Goal: Information Seeking & Learning: Learn about a topic

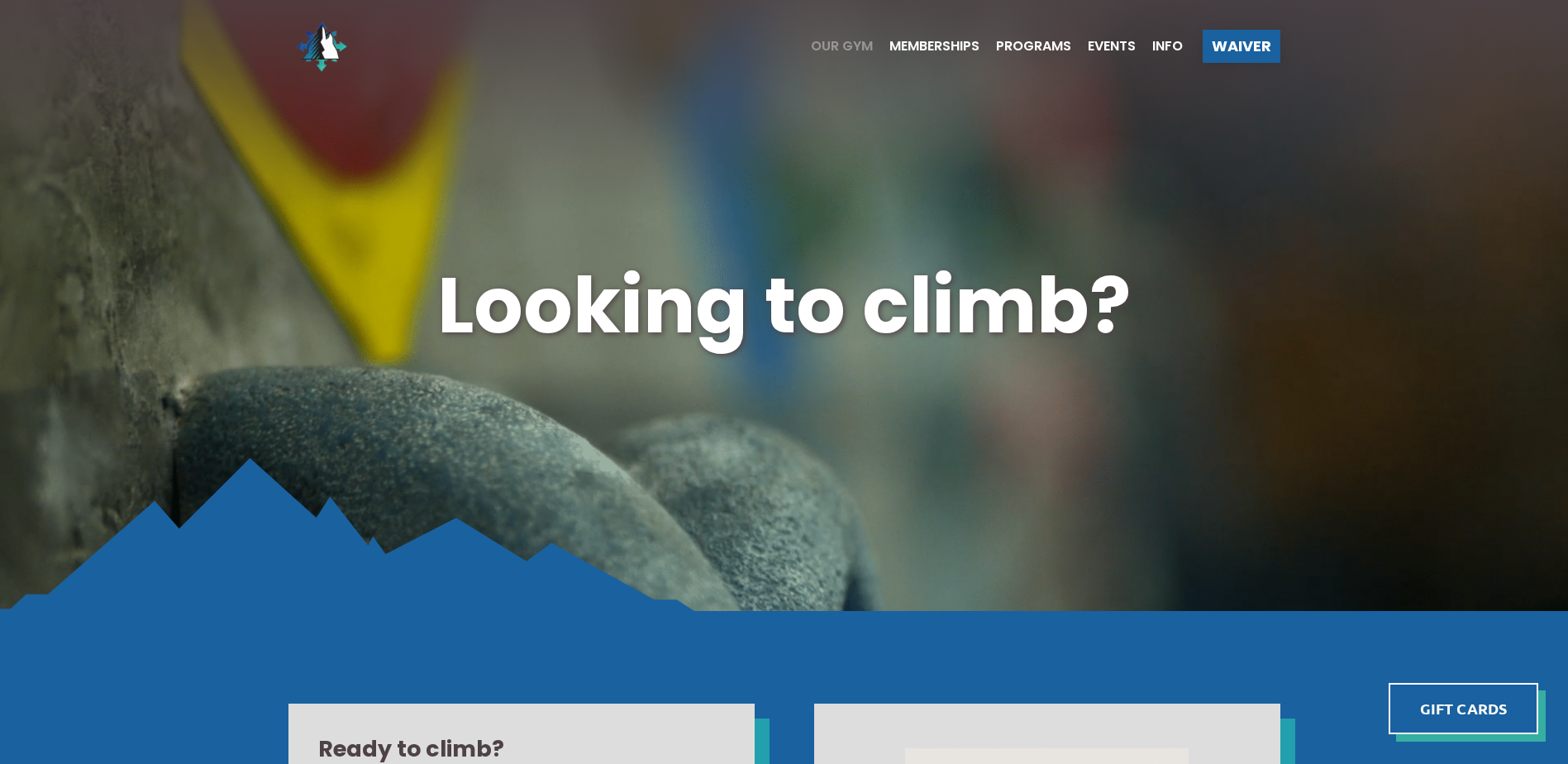
click at [832, 43] on span "Our Gym" at bounding box center [842, 46] width 62 height 13
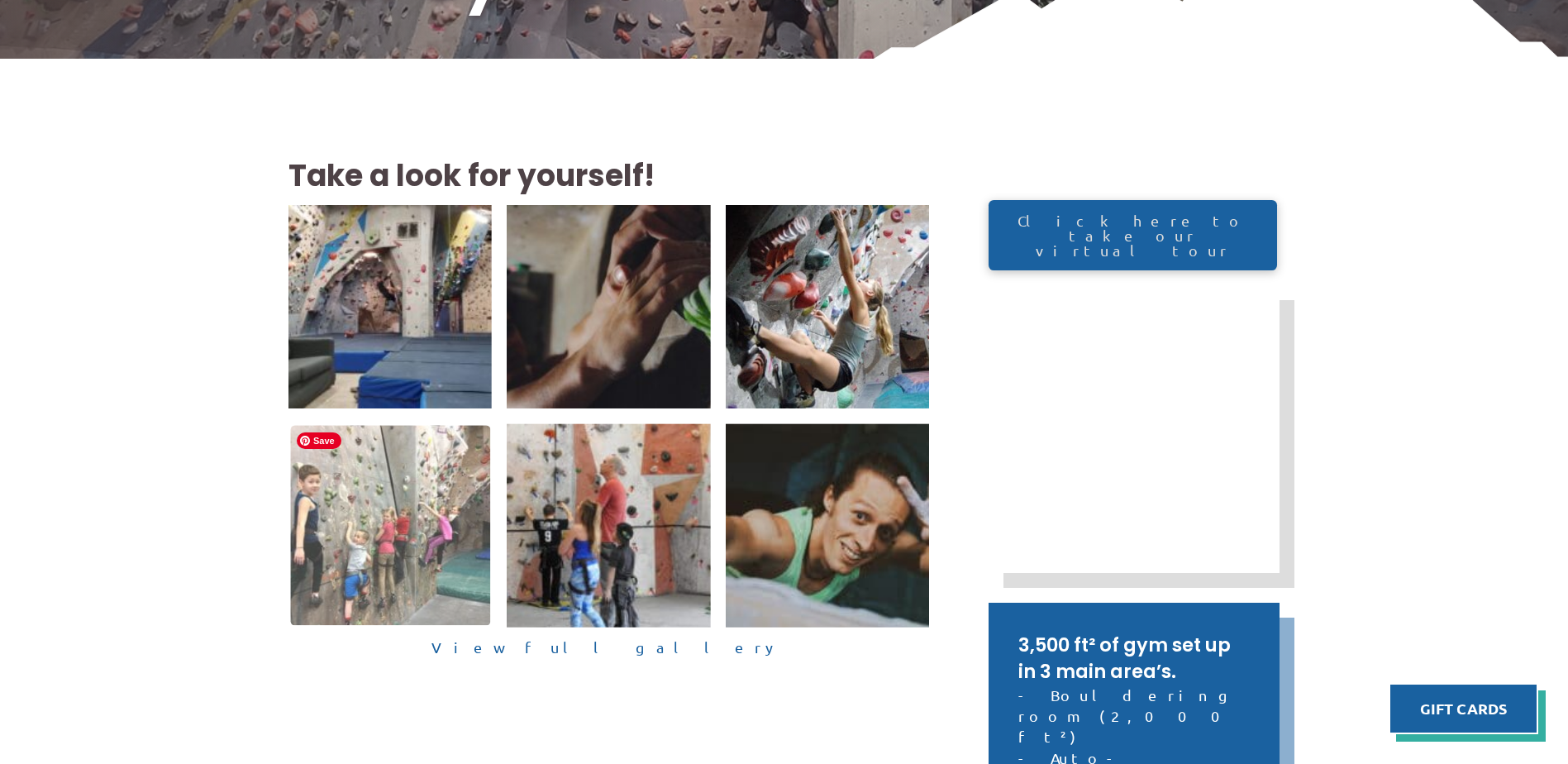
scroll to position [330, 0]
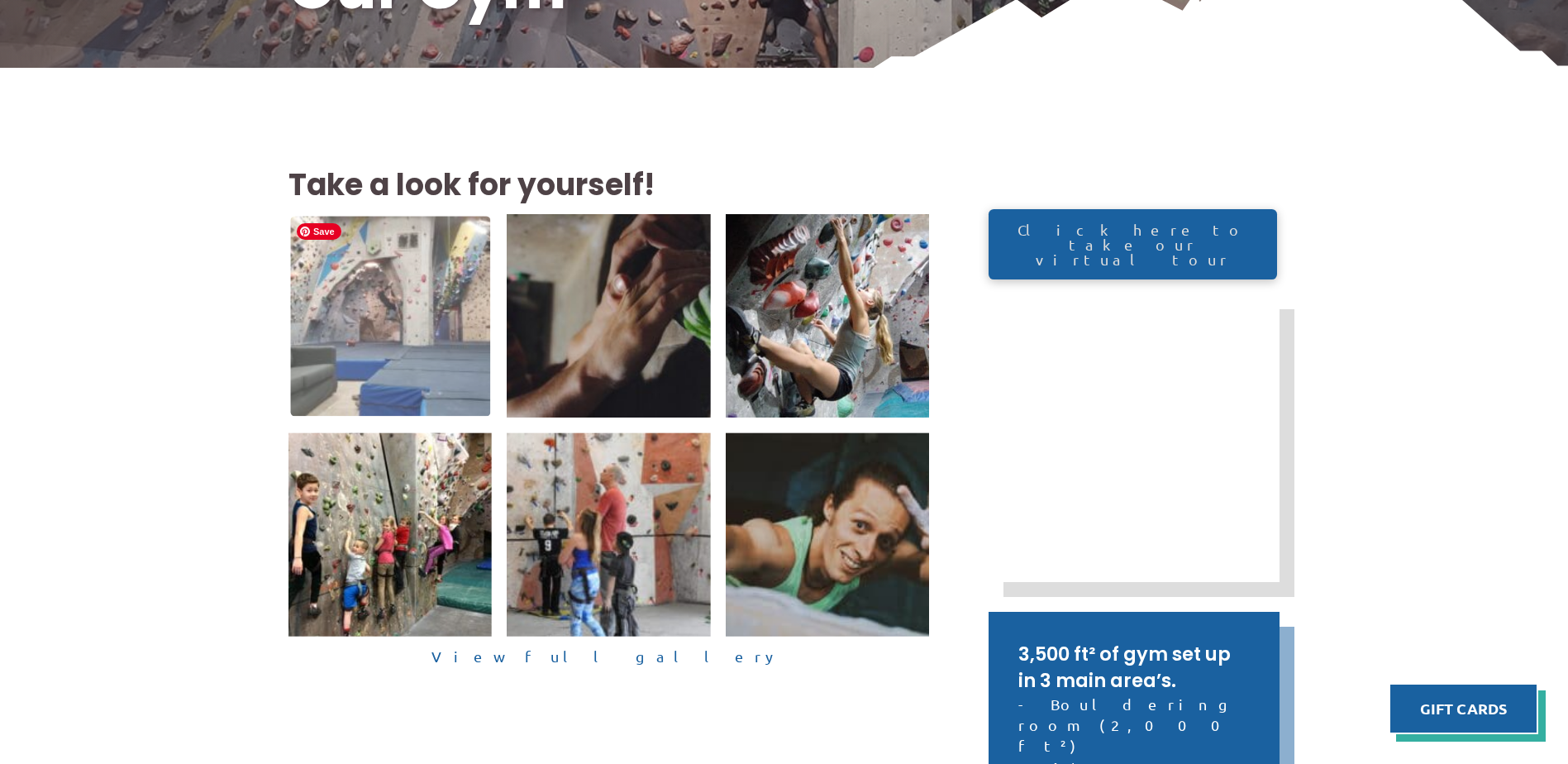
click at [355, 326] on img at bounding box center [390, 315] width 200 height 200
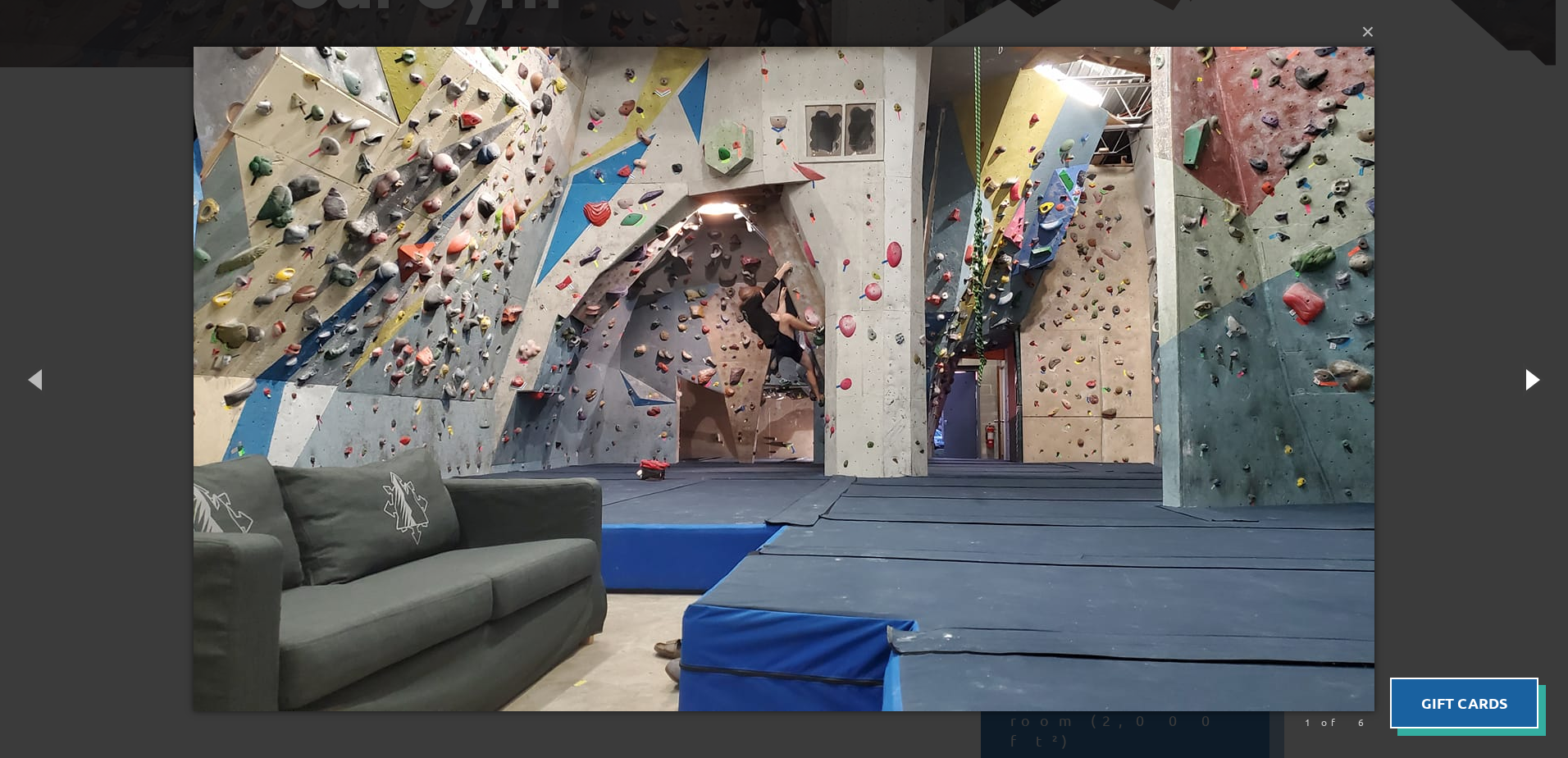
click at [1532, 379] on button "button" at bounding box center [1531, 378] width 74 height 90
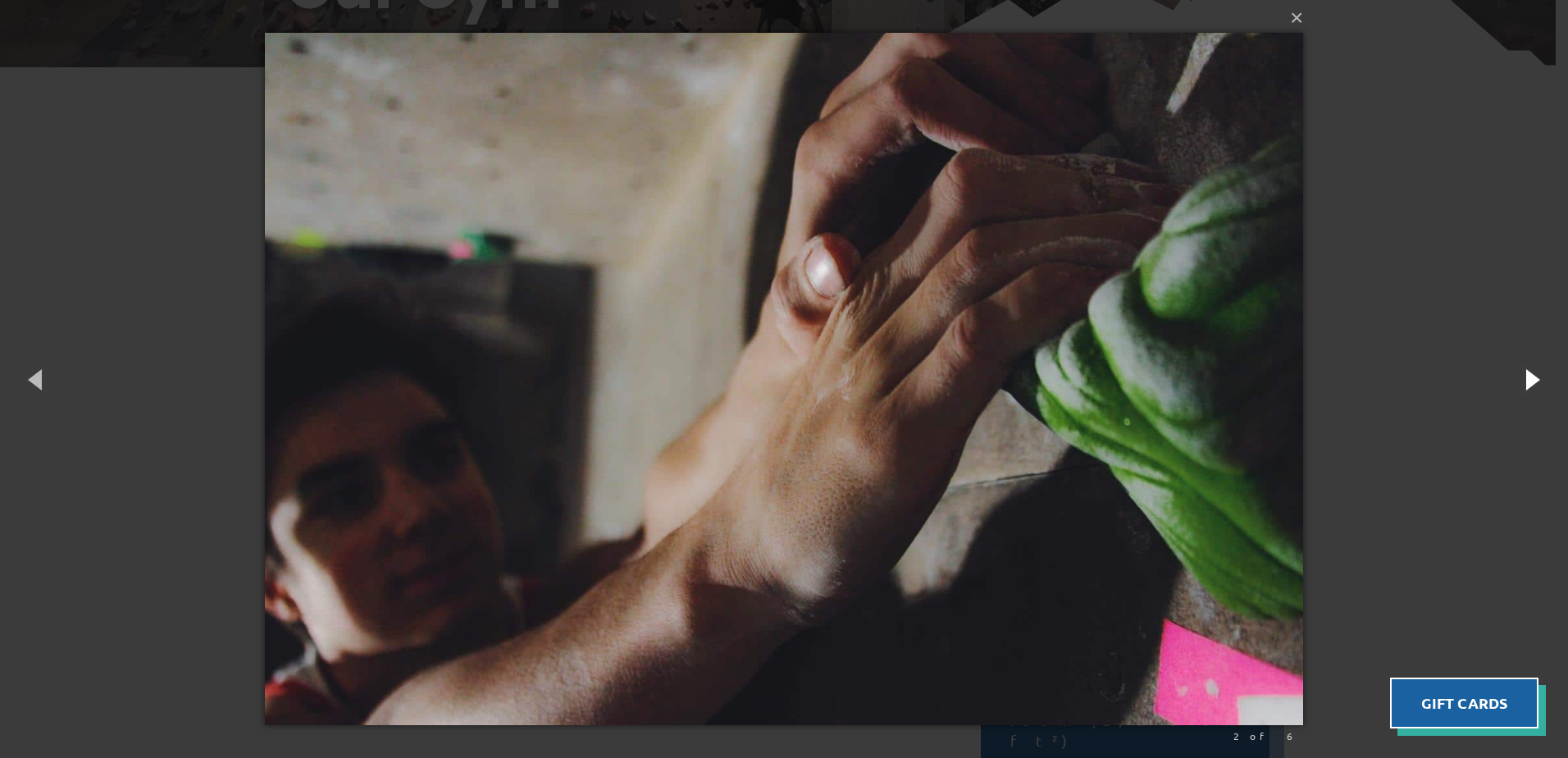
click at [1532, 379] on button "button" at bounding box center [1531, 378] width 74 height 90
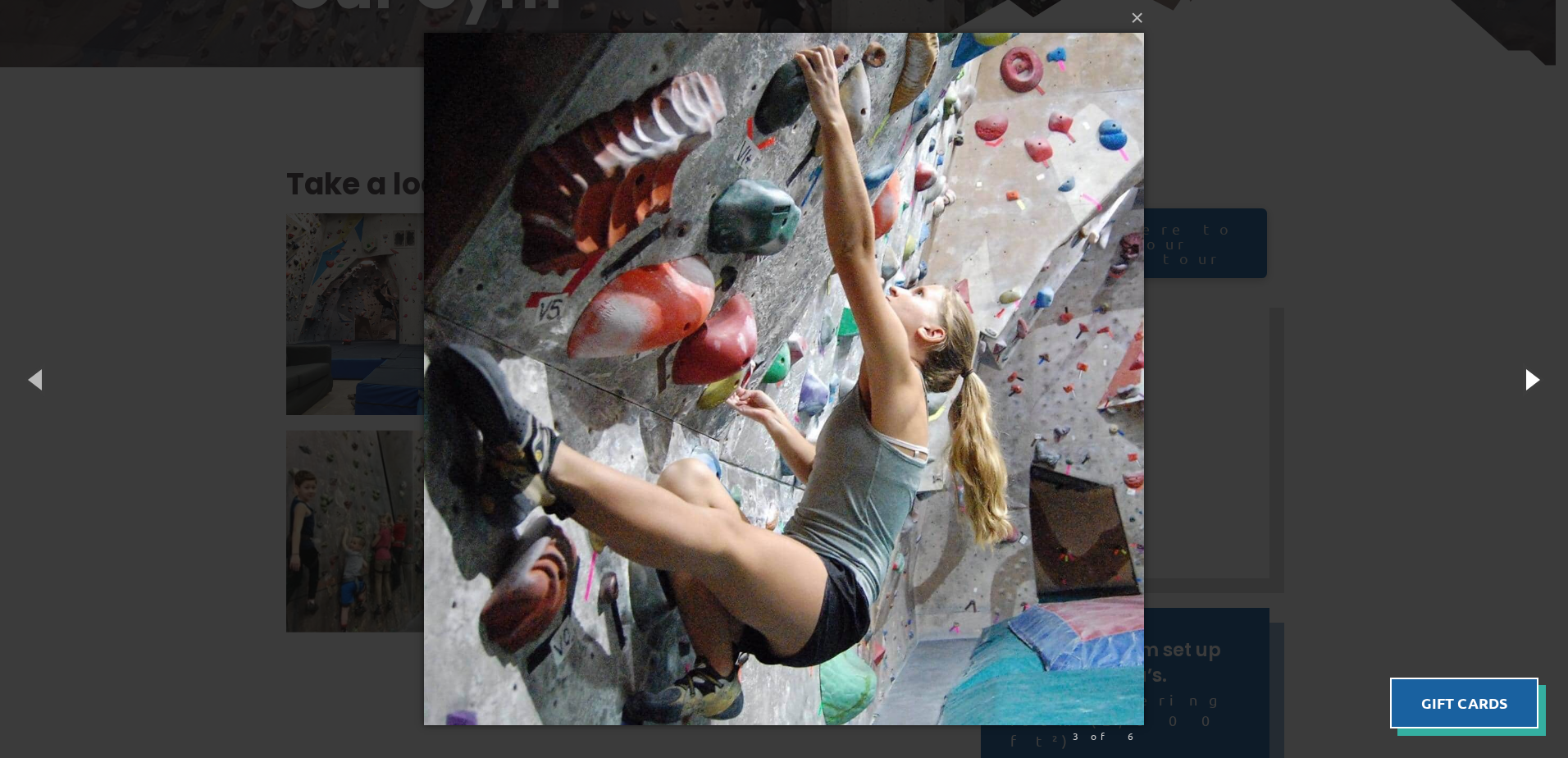
click at [1532, 379] on button "button" at bounding box center [1531, 378] width 74 height 90
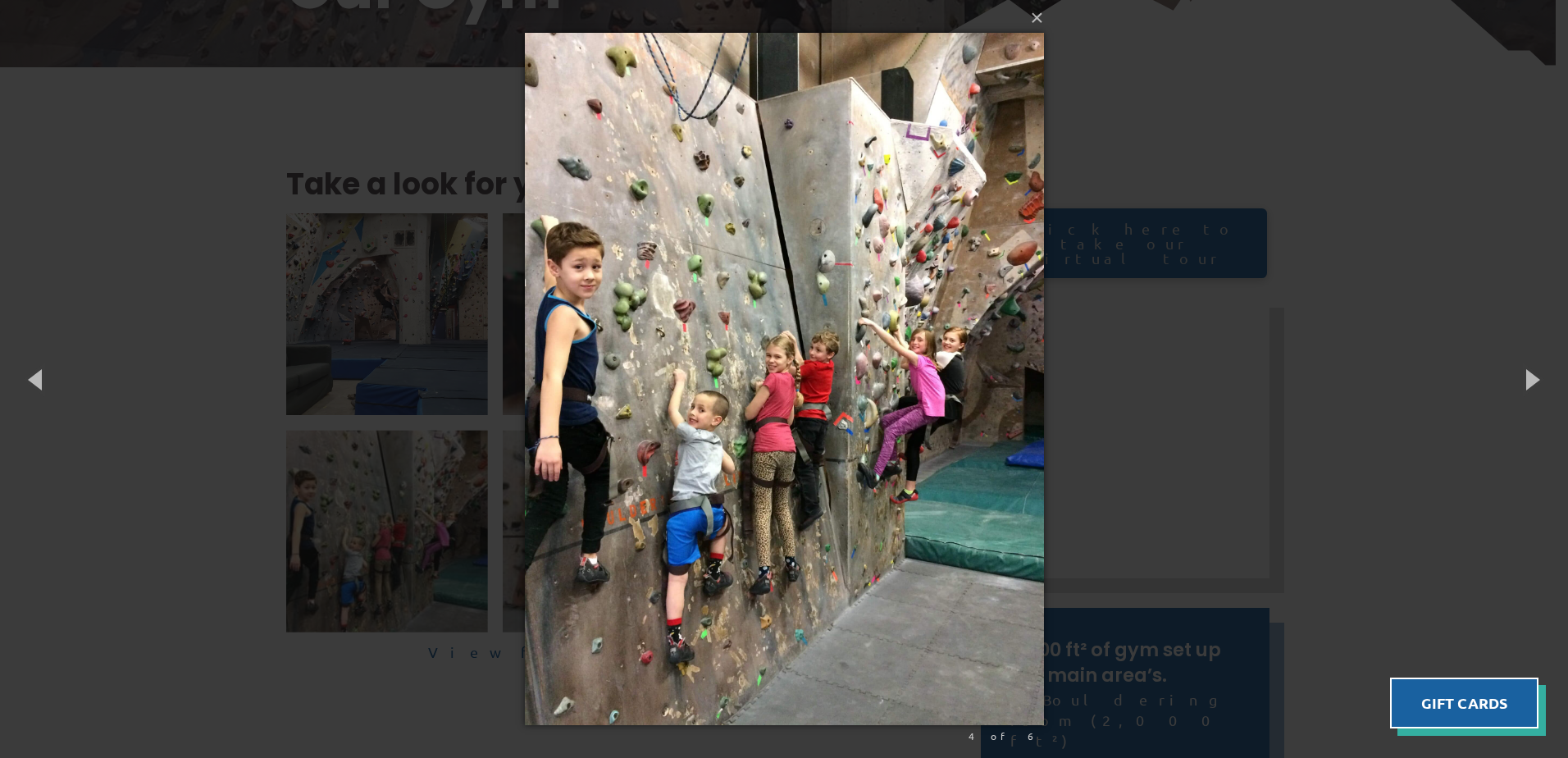
click at [1368, 250] on div "× 4 of 6 Loading..." at bounding box center [784, 379] width 1568 height 758
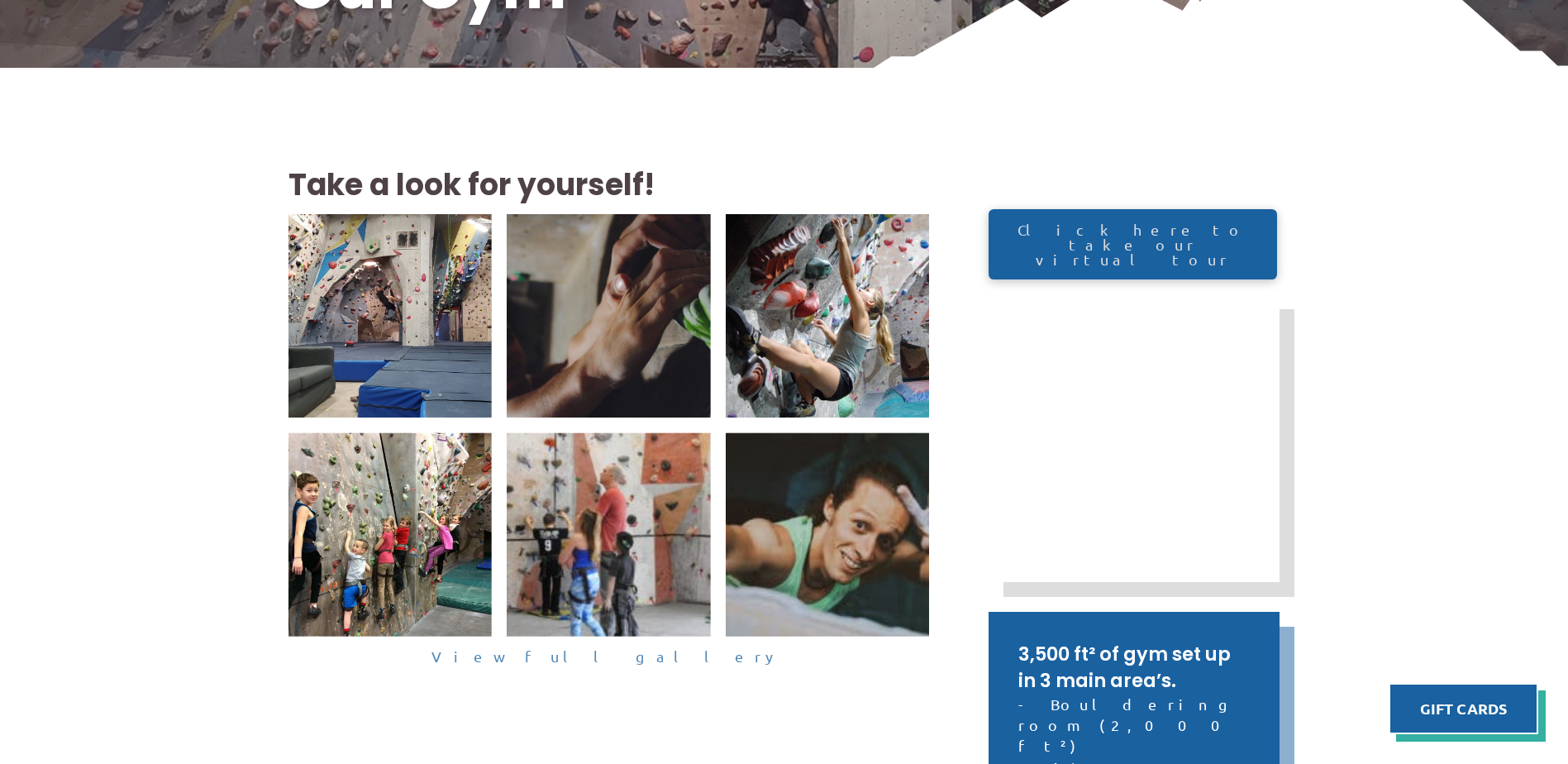
click at [624, 653] on link "View full gallery" at bounding box center [608, 657] width 641 height 26
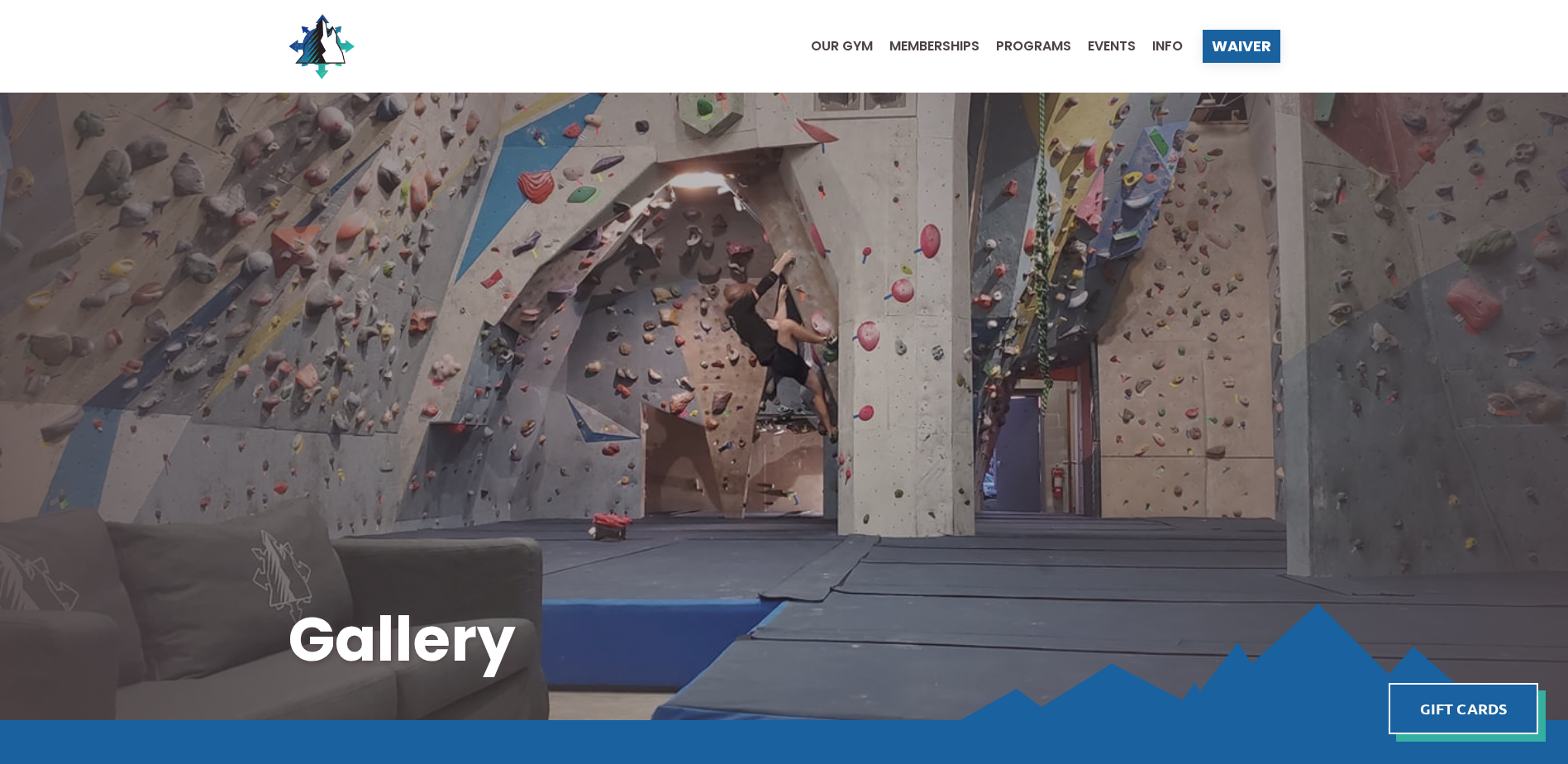
click at [1400, 41] on div "Our Gym Memberships Programs Events Info Waiver" at bounding box center [784, 46] width 1568 height 93
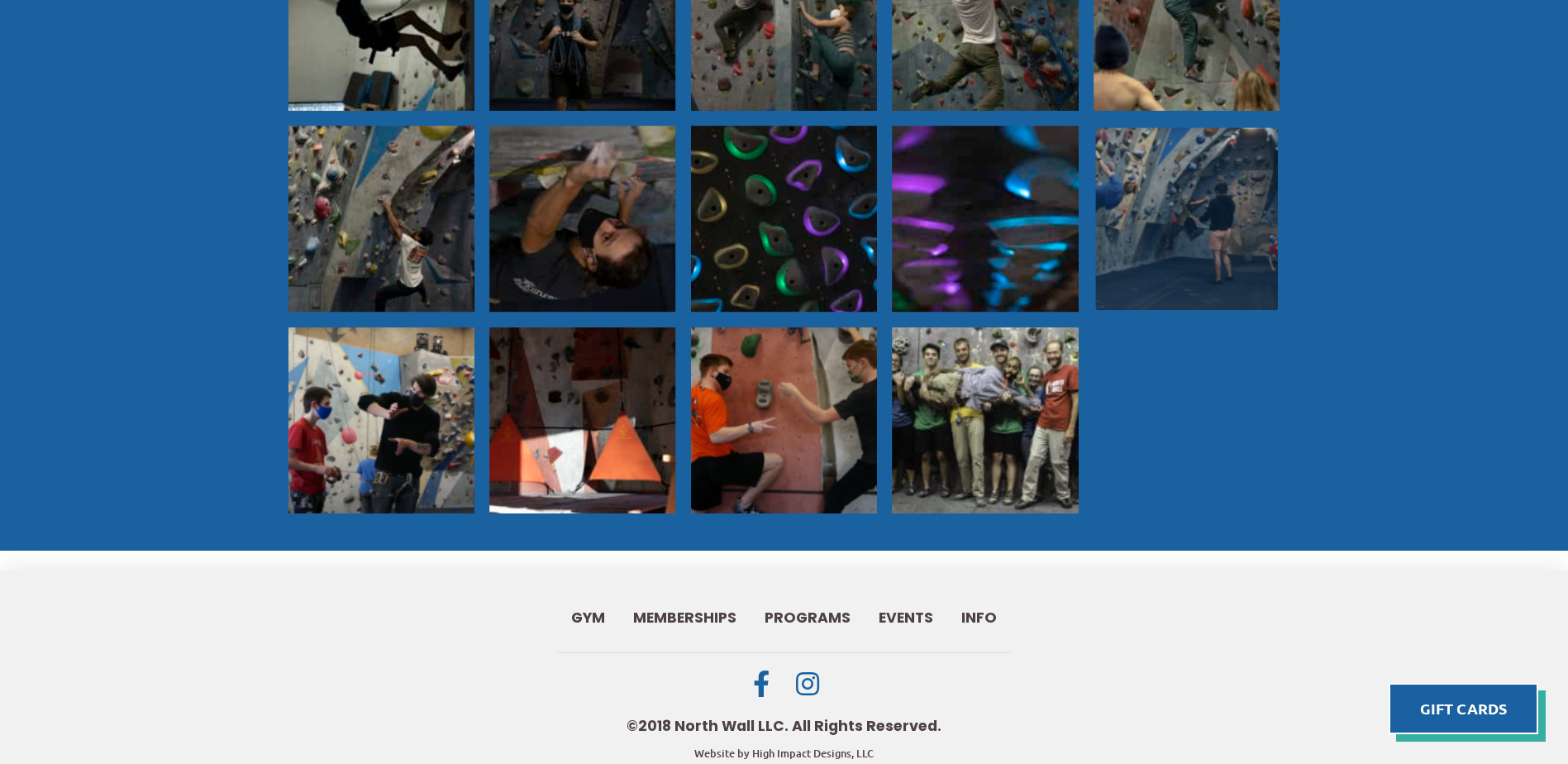
scroll to position [1451, 0]
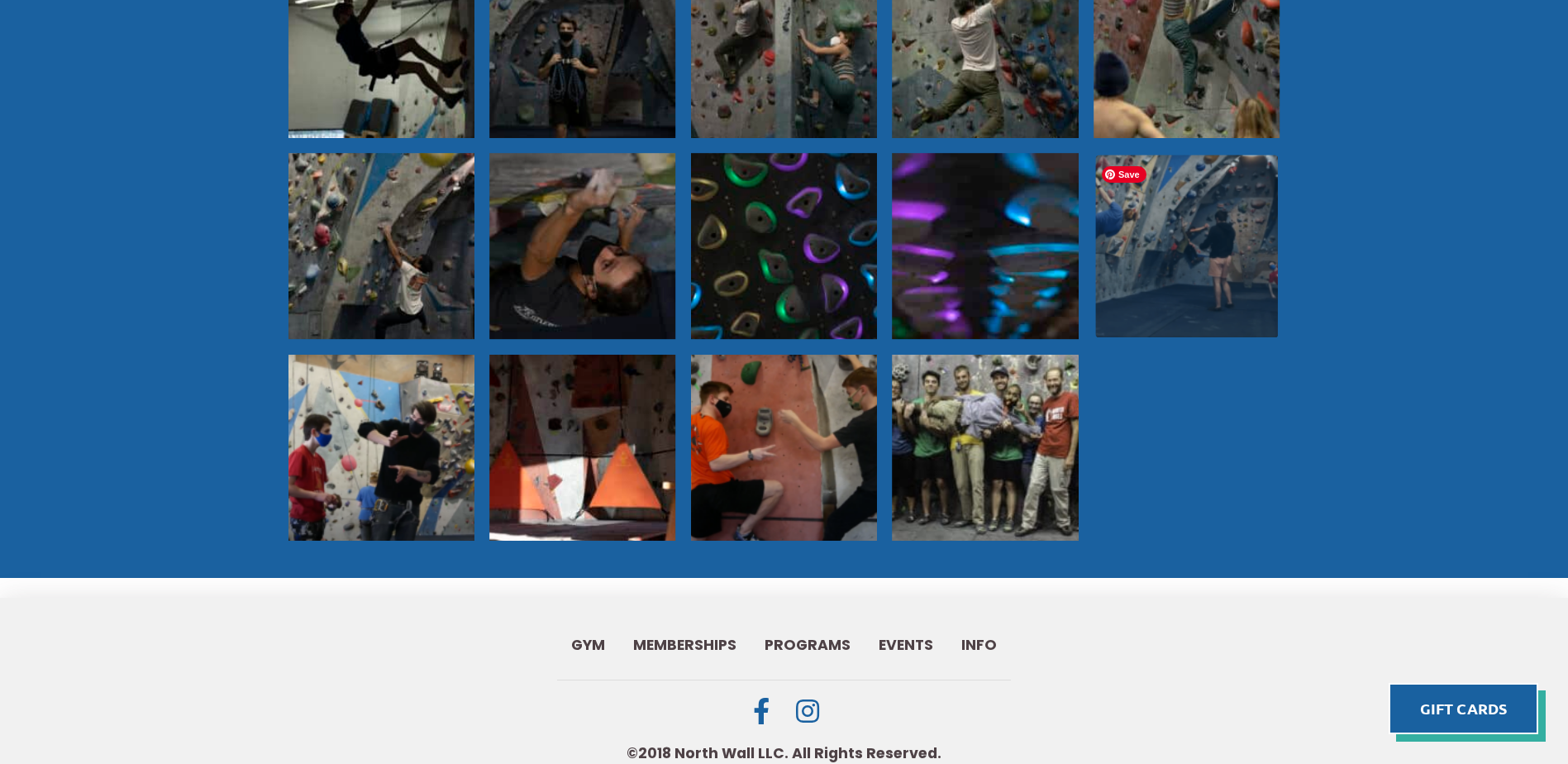
click at [1205, 252] on img at bounding box center [1186, 245] width 183 height 183
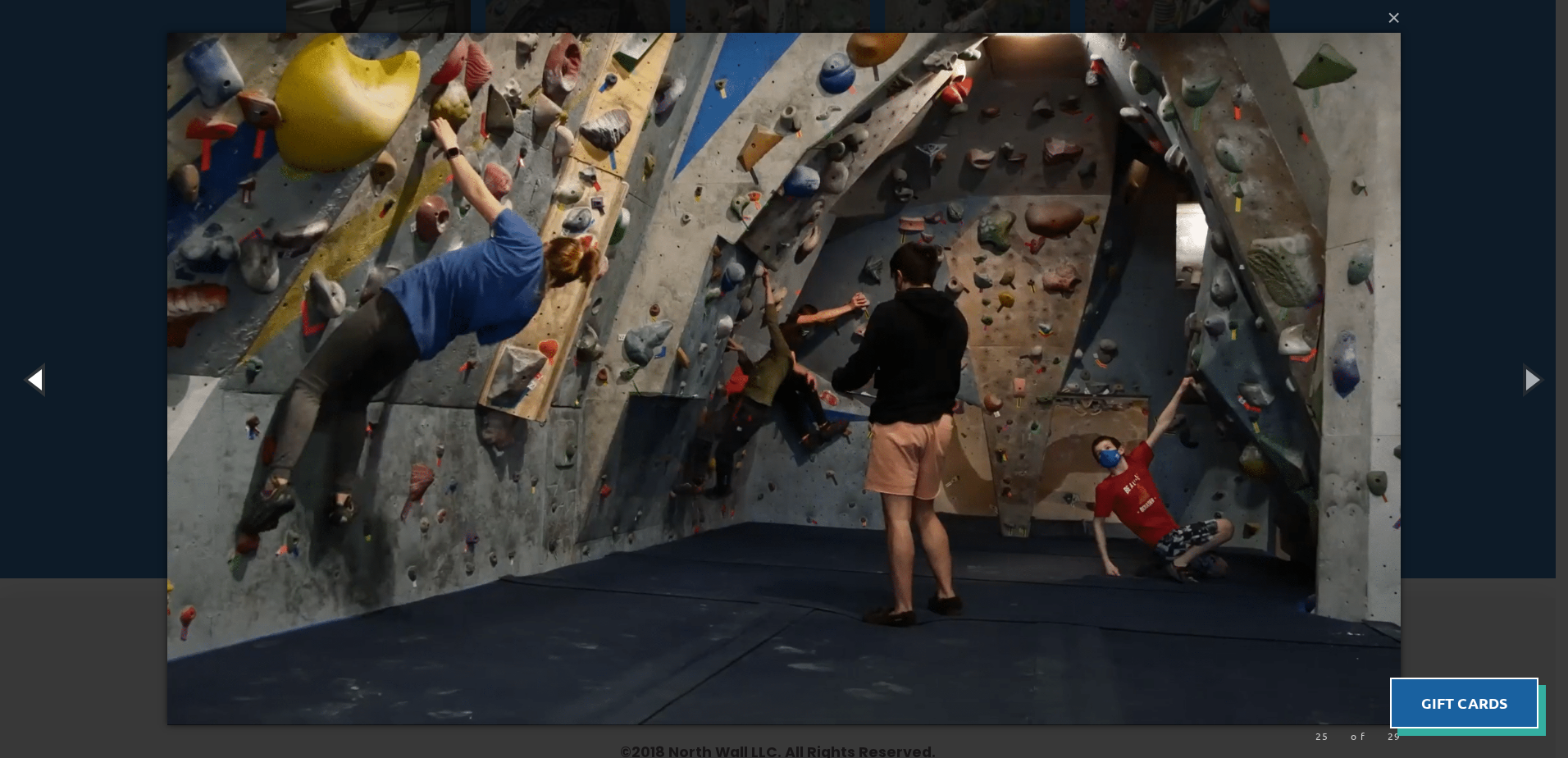
click at [36, 375] on button "button" at bounding box center [37, 378] width 74 height 90
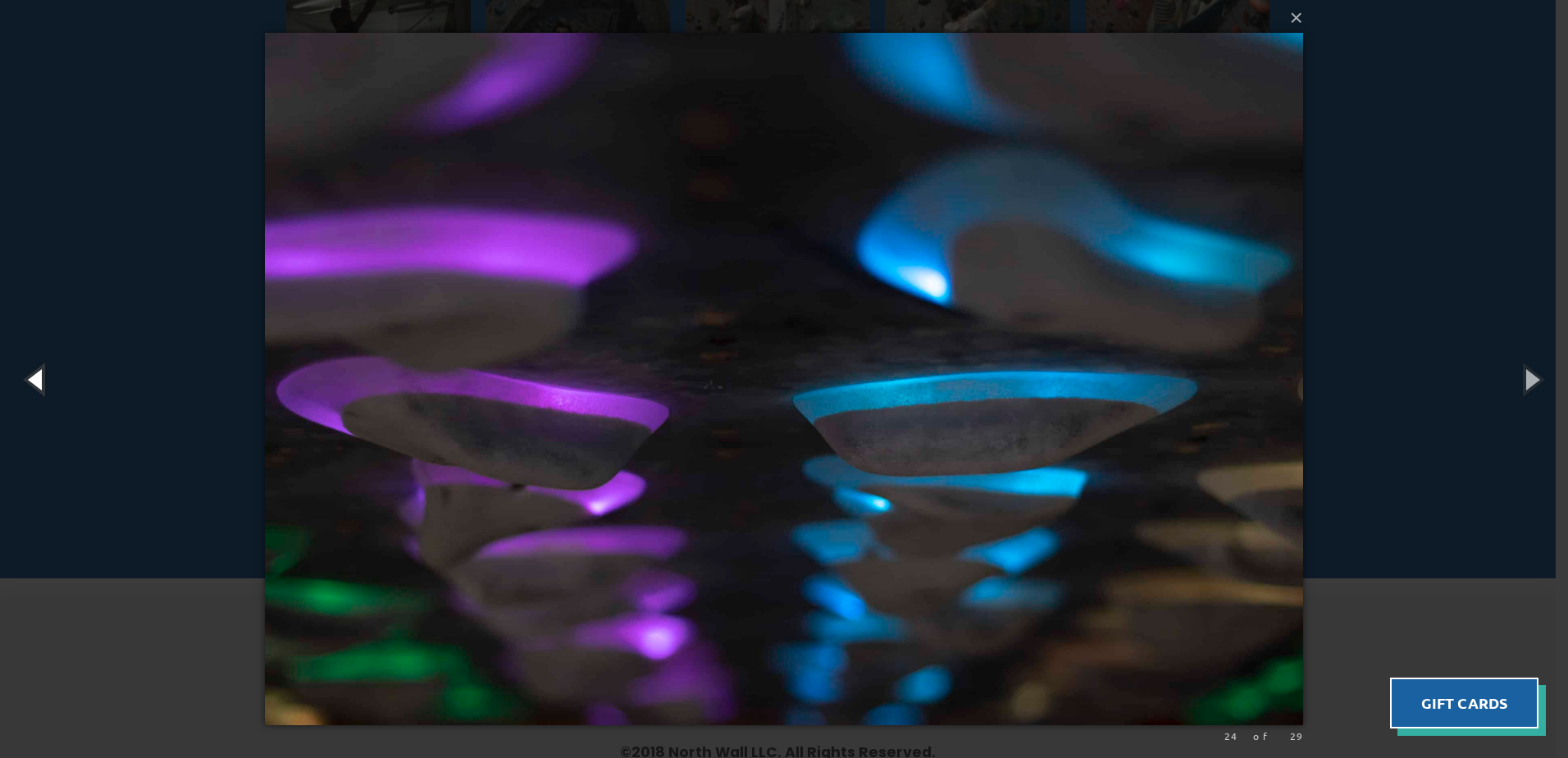
click at [36, 375] on button "button" at bounding box center [37, 378] width 74 height 90
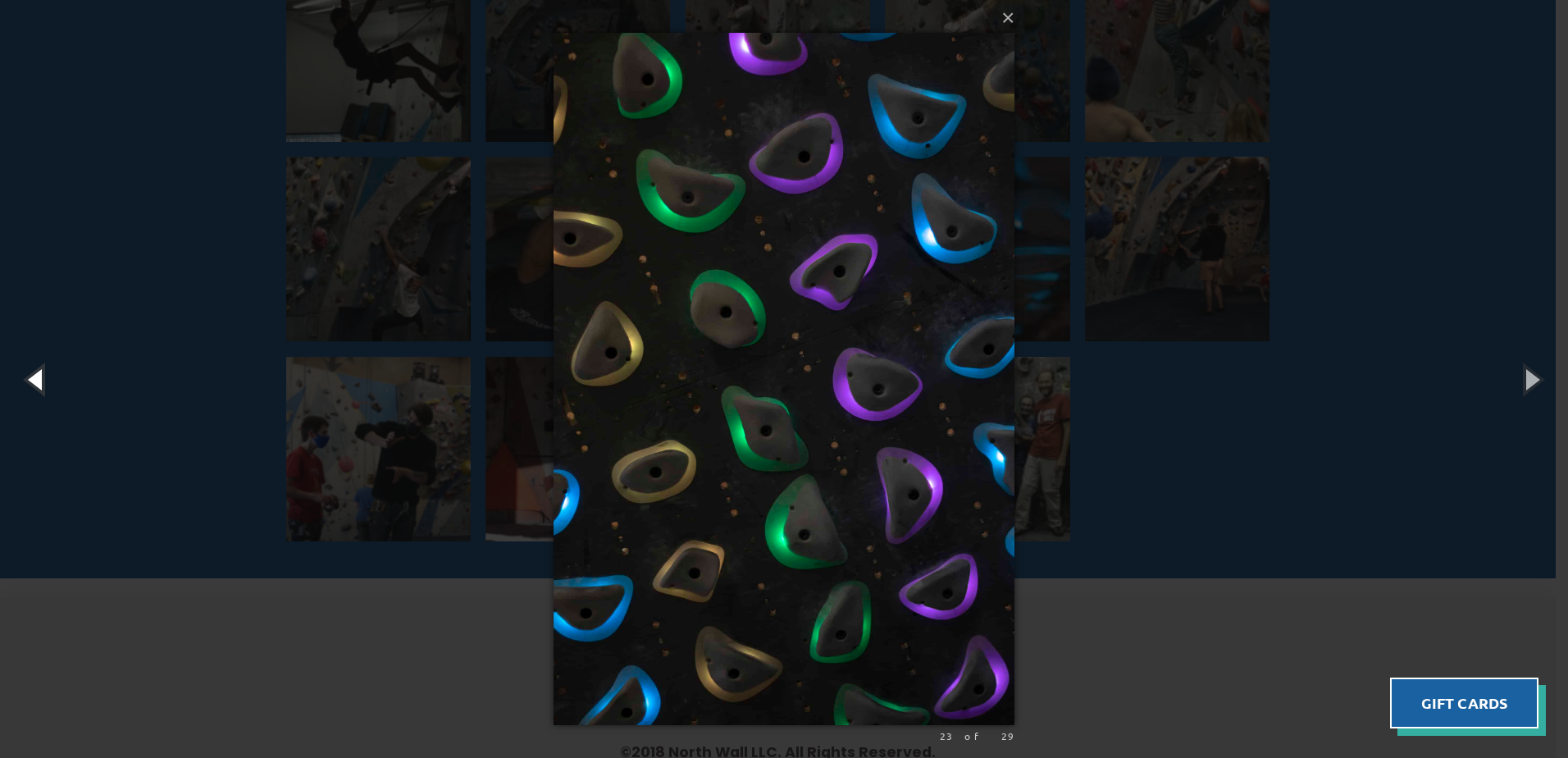
click at [36, 375] on button "button" at bounding box center [37, 378] width 74 height 90
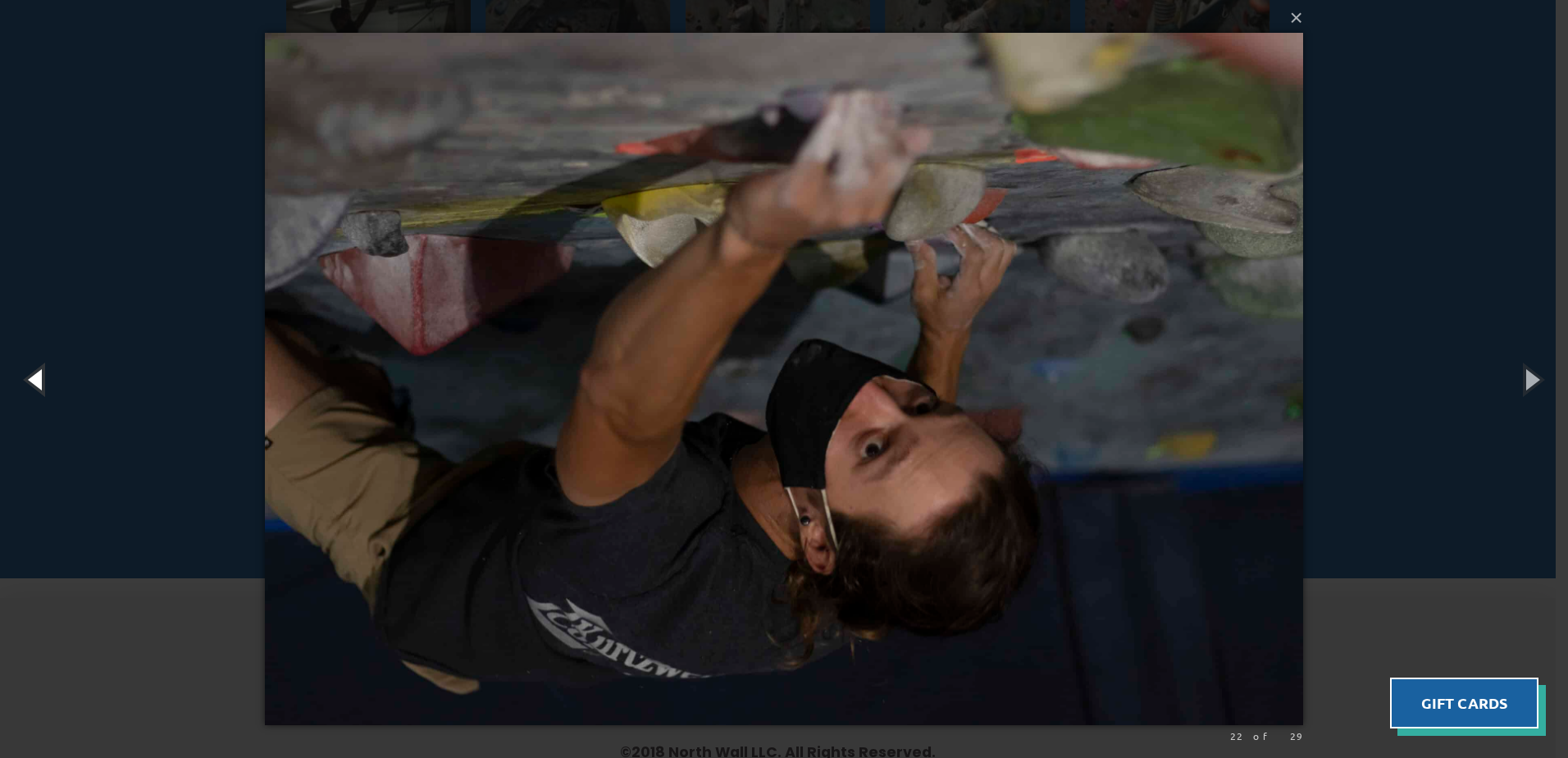
click at [36, 375] on button "button" at bounding box center [37, 378] width 74 height 90
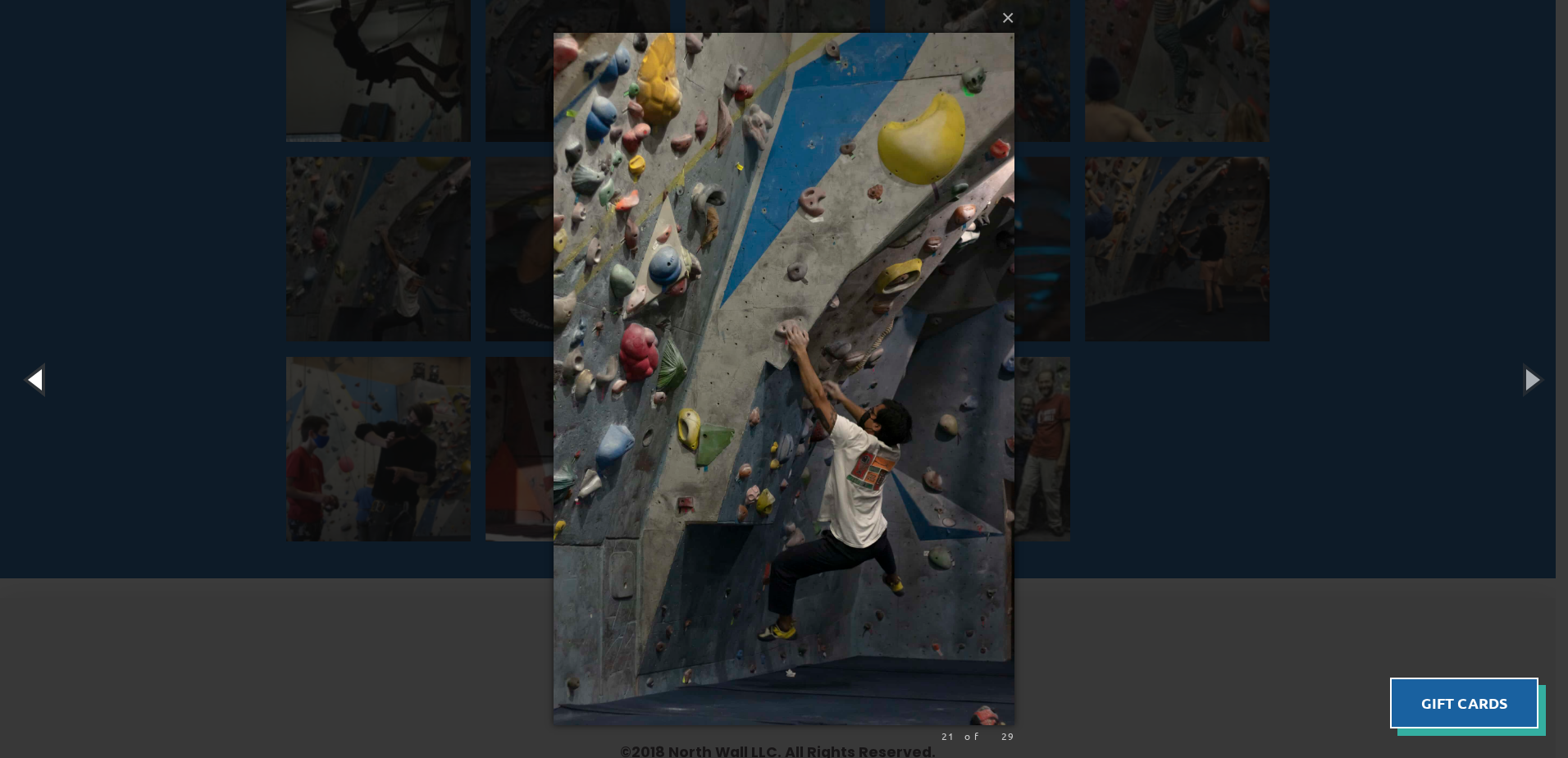
drag, startPoint x: 36, startPoint y: 375, endPoint x: 51, endPoint y: 412, distance: 39.9
click at [40, 378] on button "button" at bounding box center [37, 378] width 74 height 90
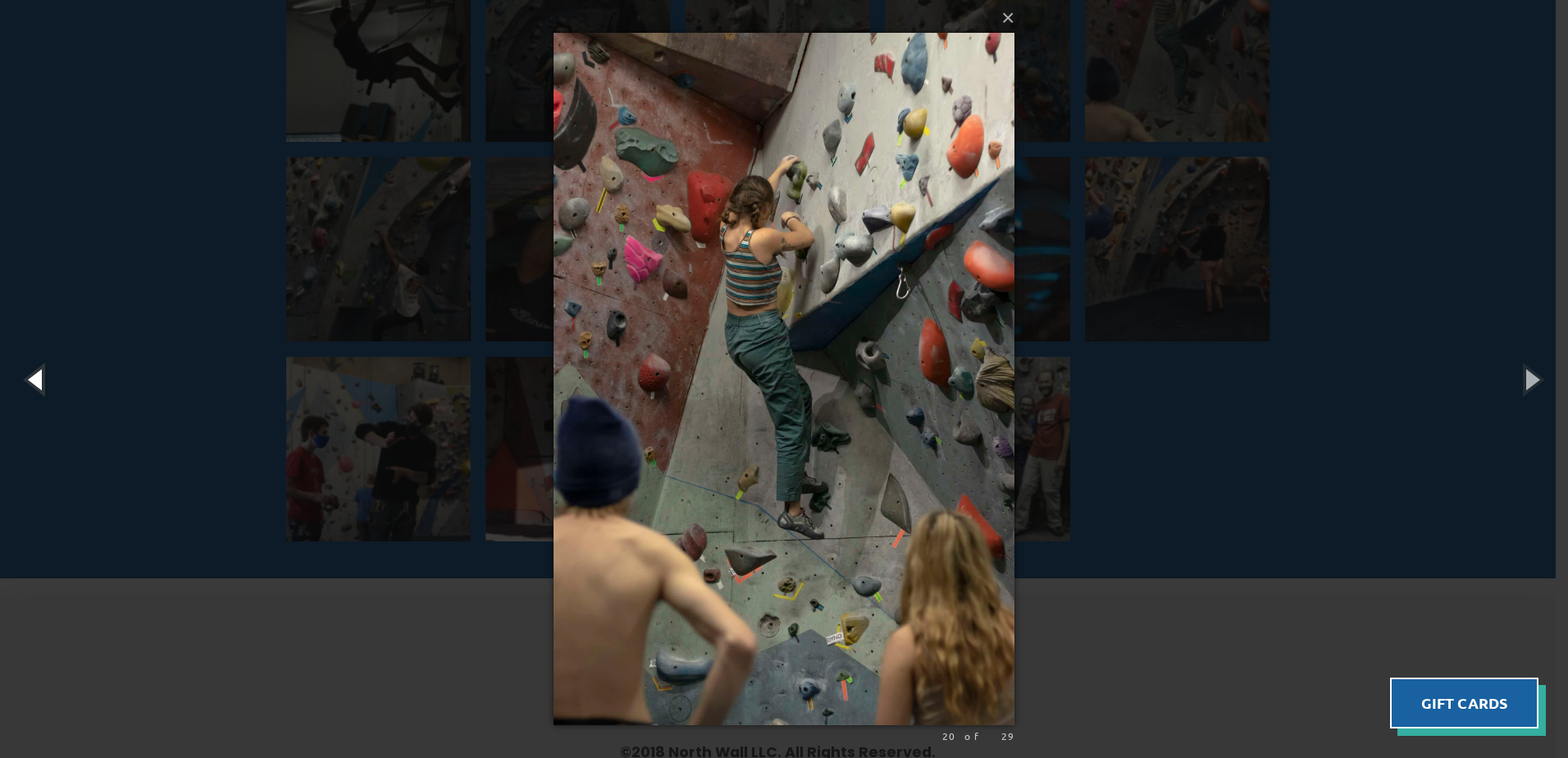
click at [51, 412] on button "button" at bounding box center [37, 378] width 74 height 90
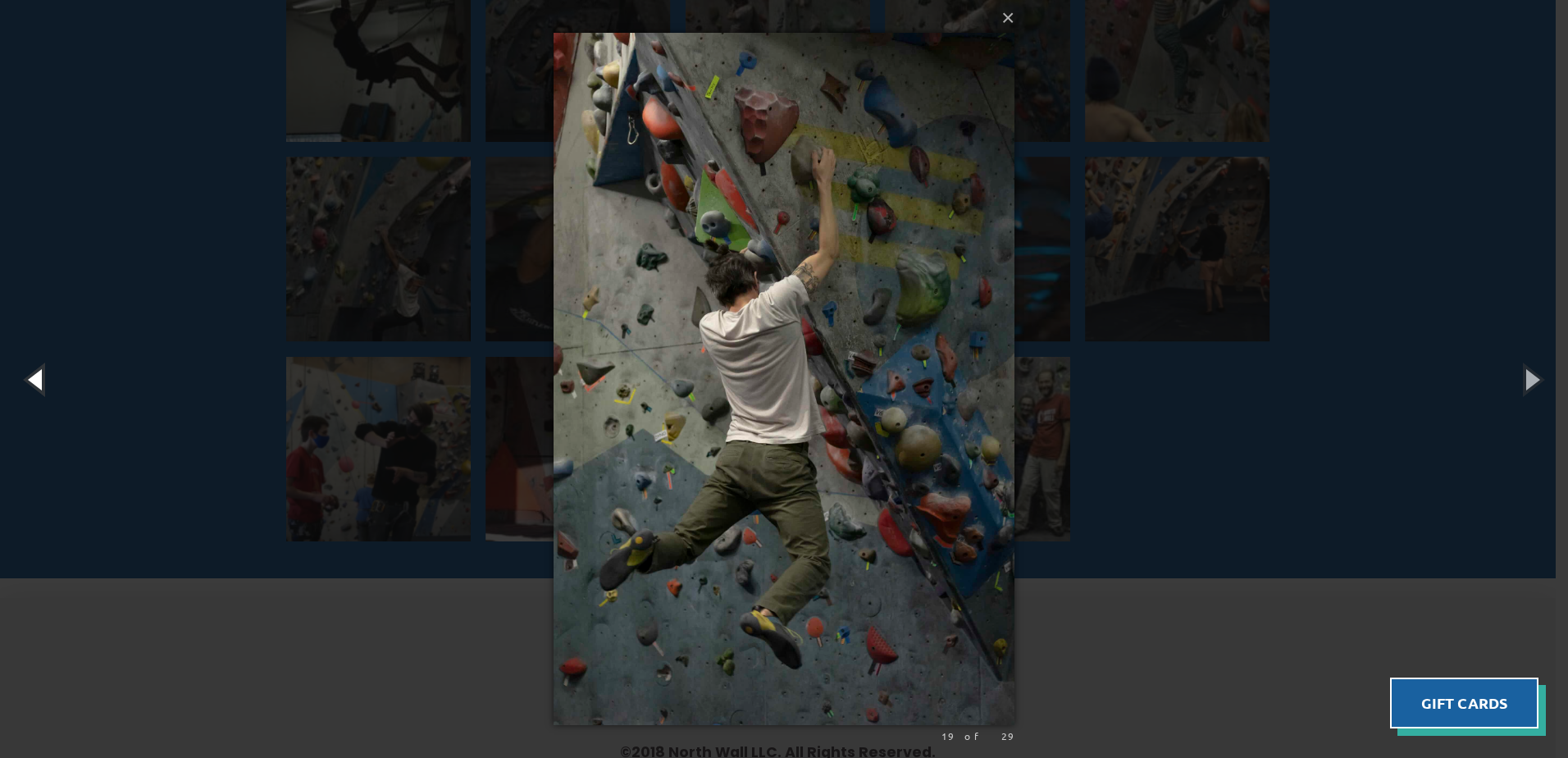
click at [51, 412] on button "button" at bounding box center [37, 378] width 74 height 90
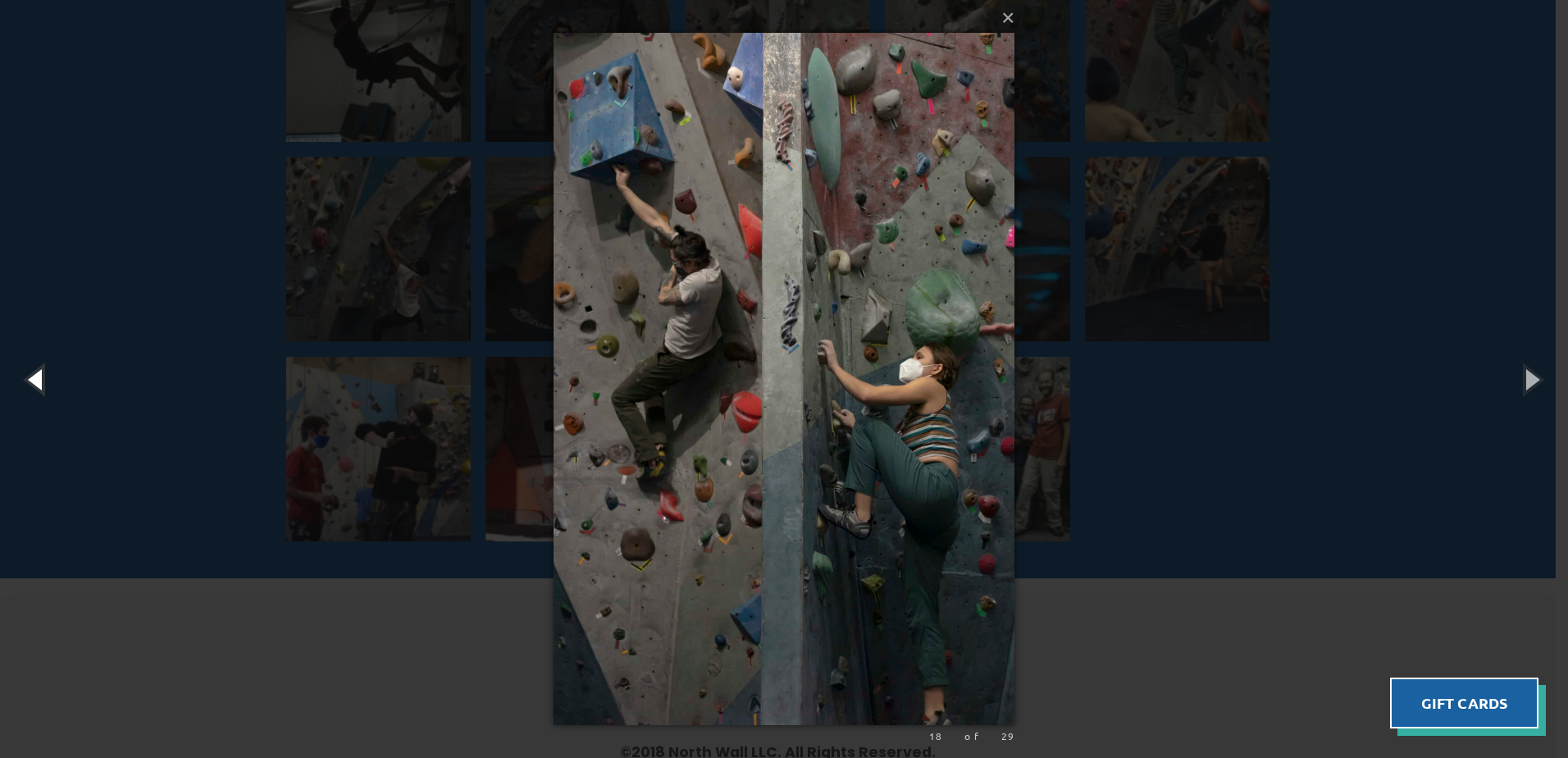
click at [51, 412] on button "button" at bounding box center [37, 378] width 74 height 90
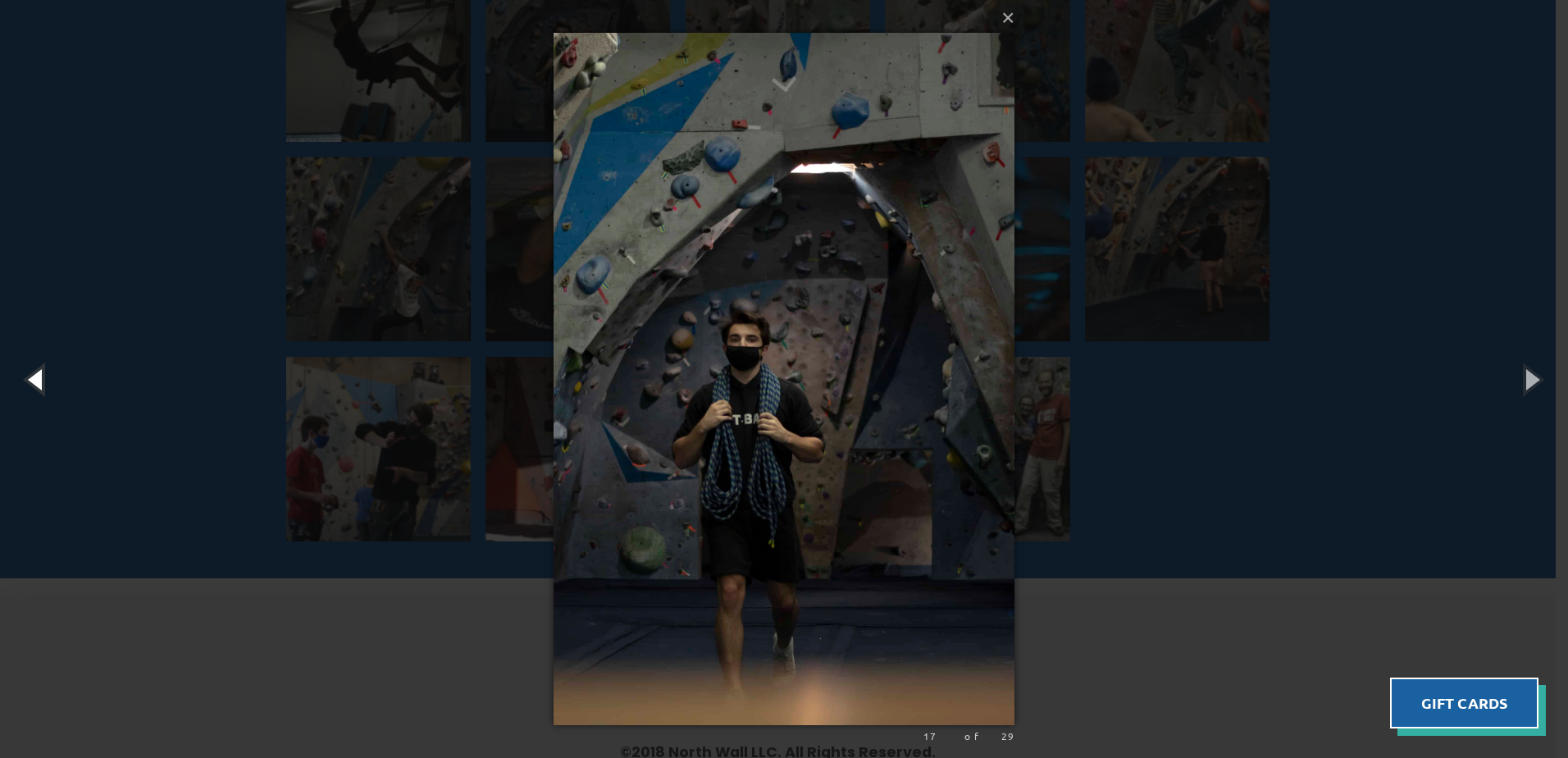
click at [51, 413] on button "button" at bounding box center [37, 378] width 74 height 90
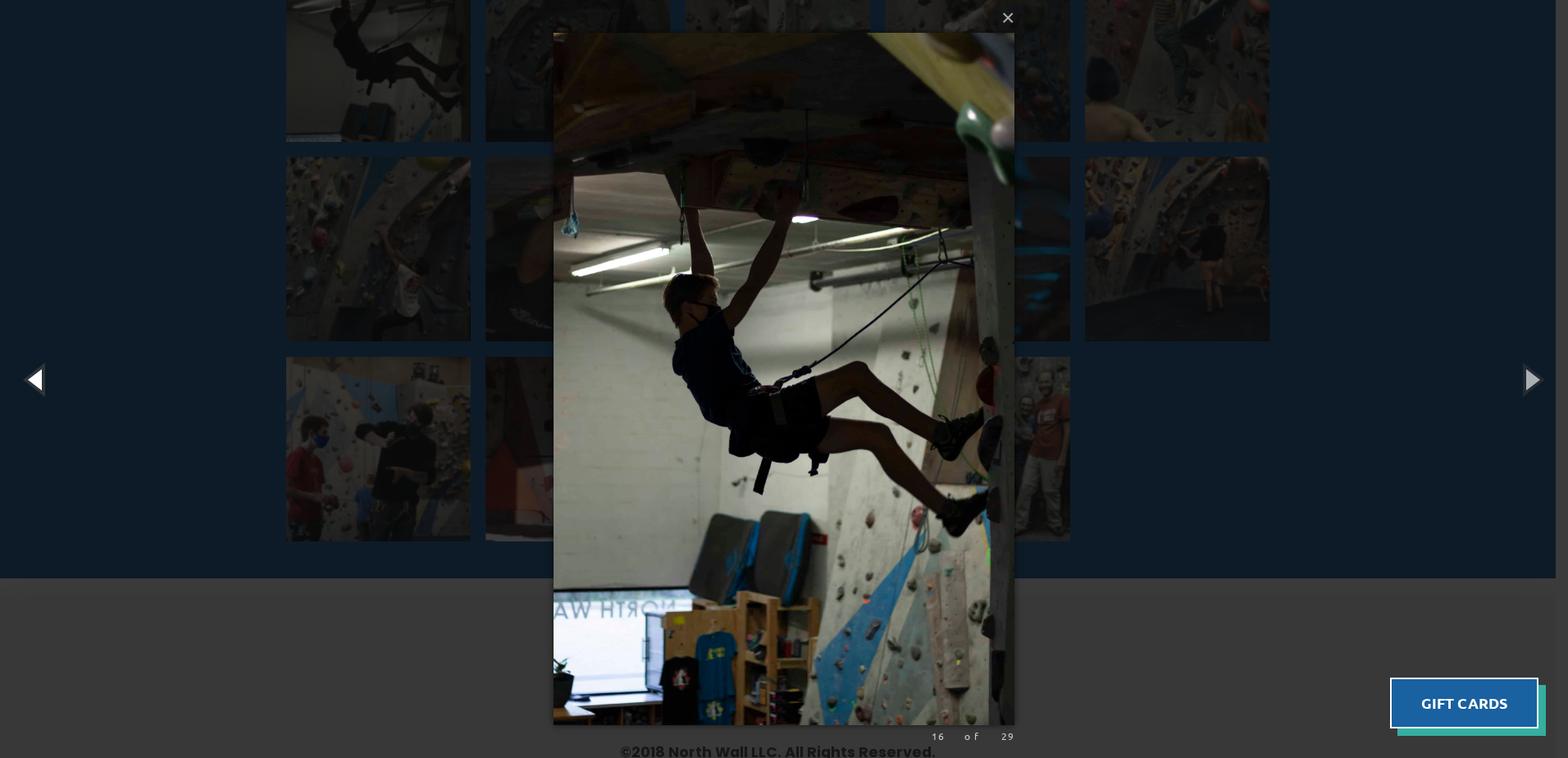
click at [51, 413] on button "button" at bounding box center [37, 378] width 74 height 90
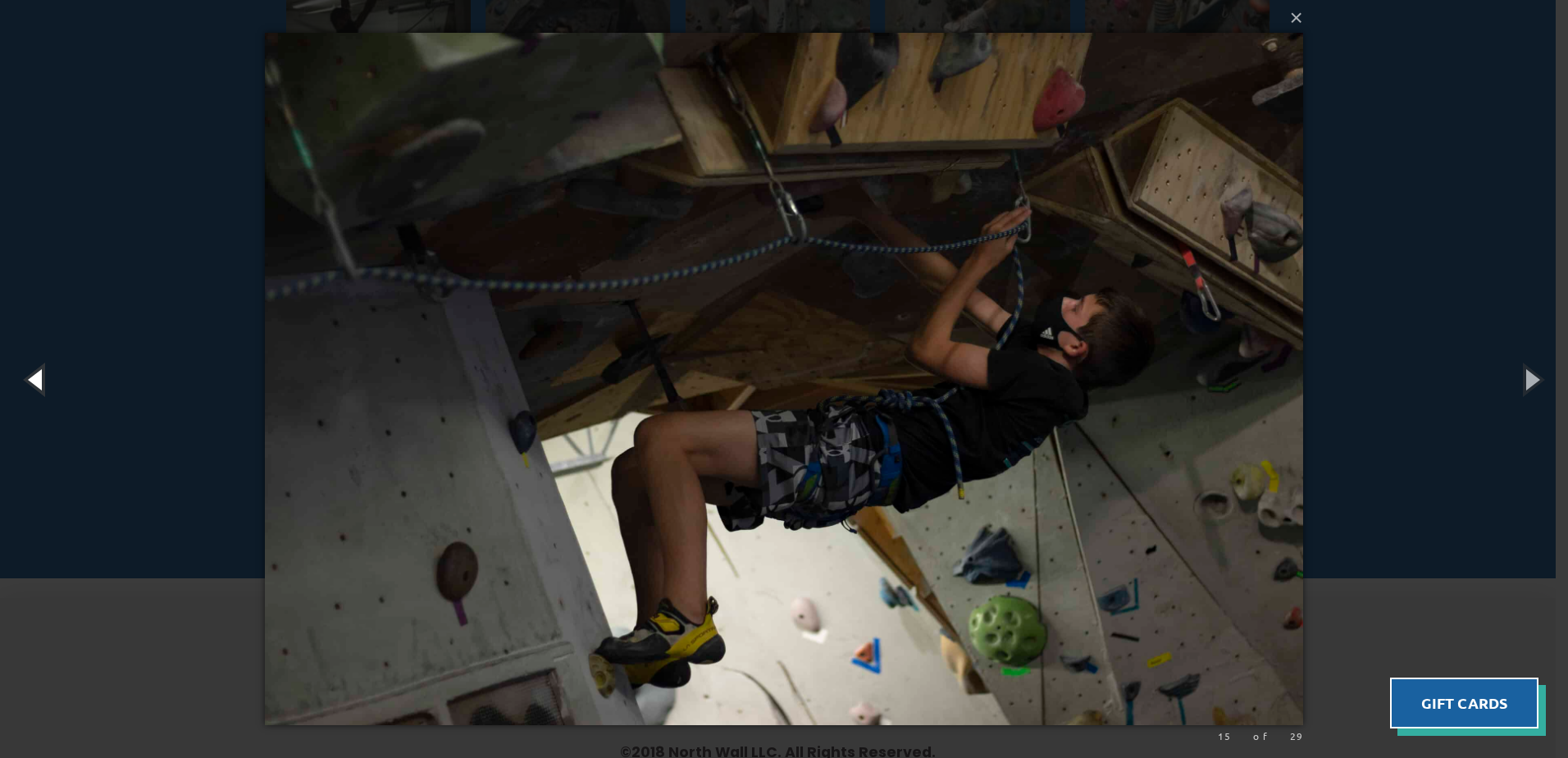
click at [51, 413] on button "button" at bounding box center [37, 378] width 74 height 90
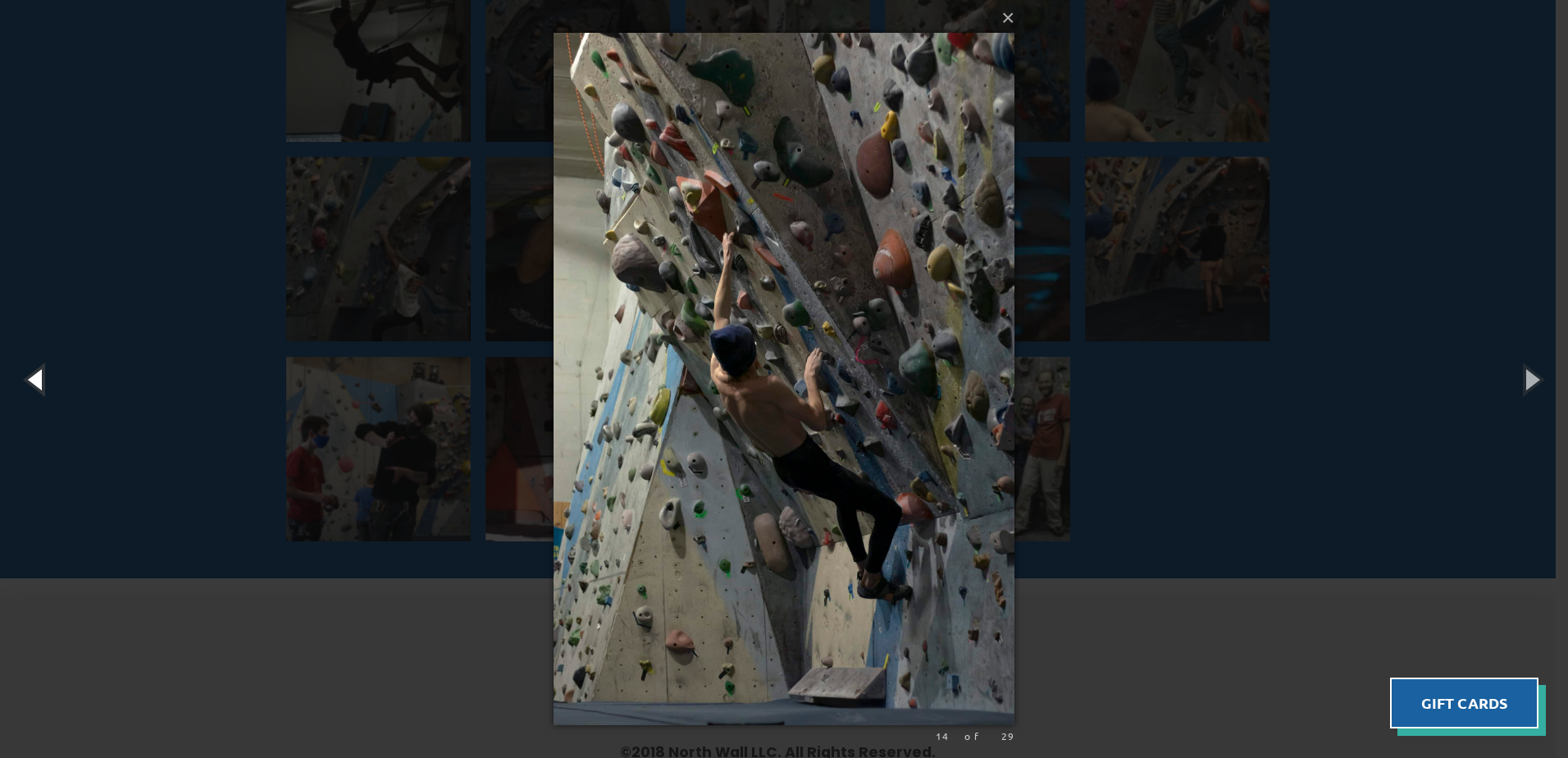
click at [51, 413] on button "button" at bounding box center [37, 378] width 74 height 90
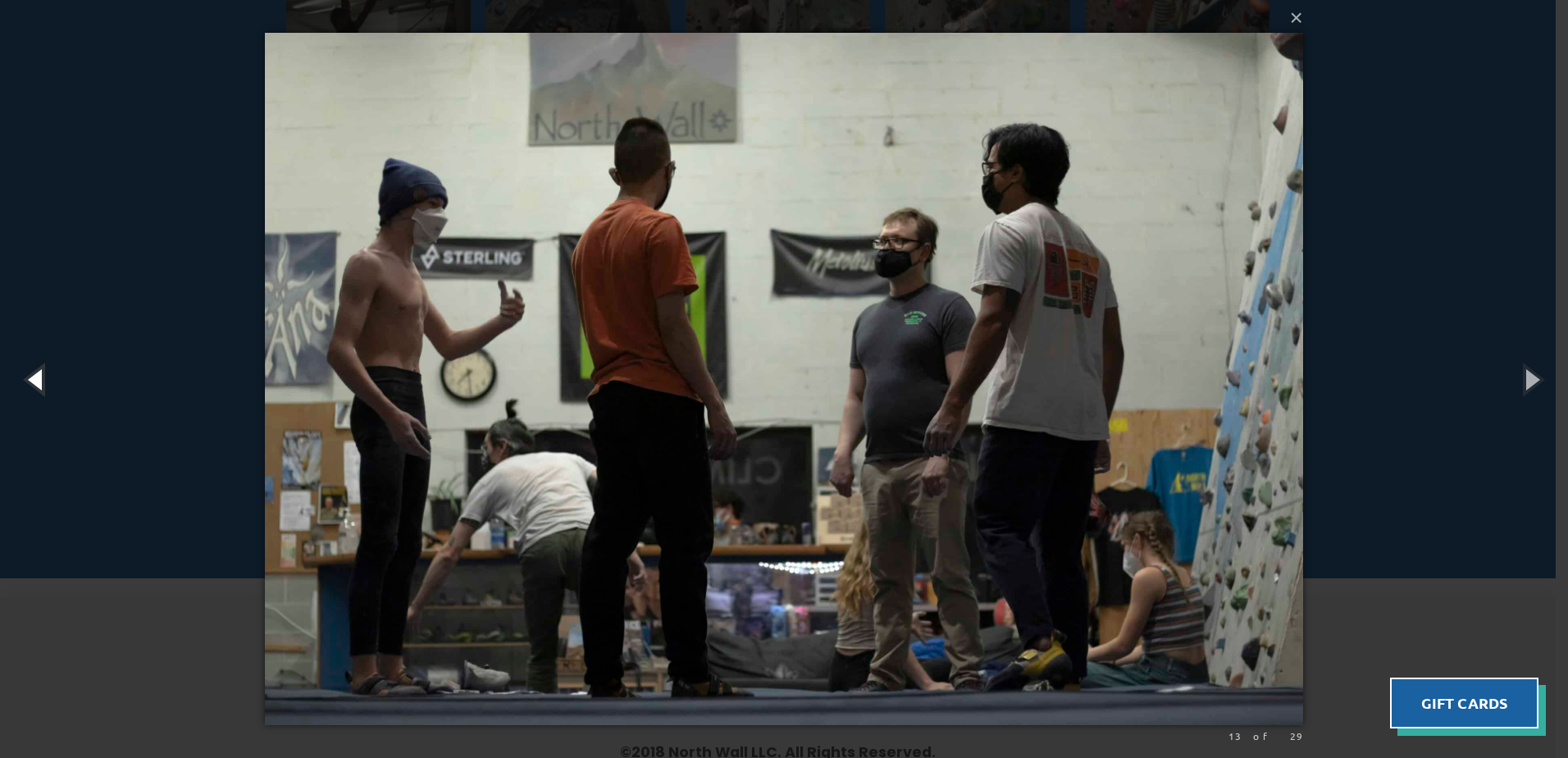
click at [51, 413] on button "button" at bounding box center [37, 378] width 74 height 90
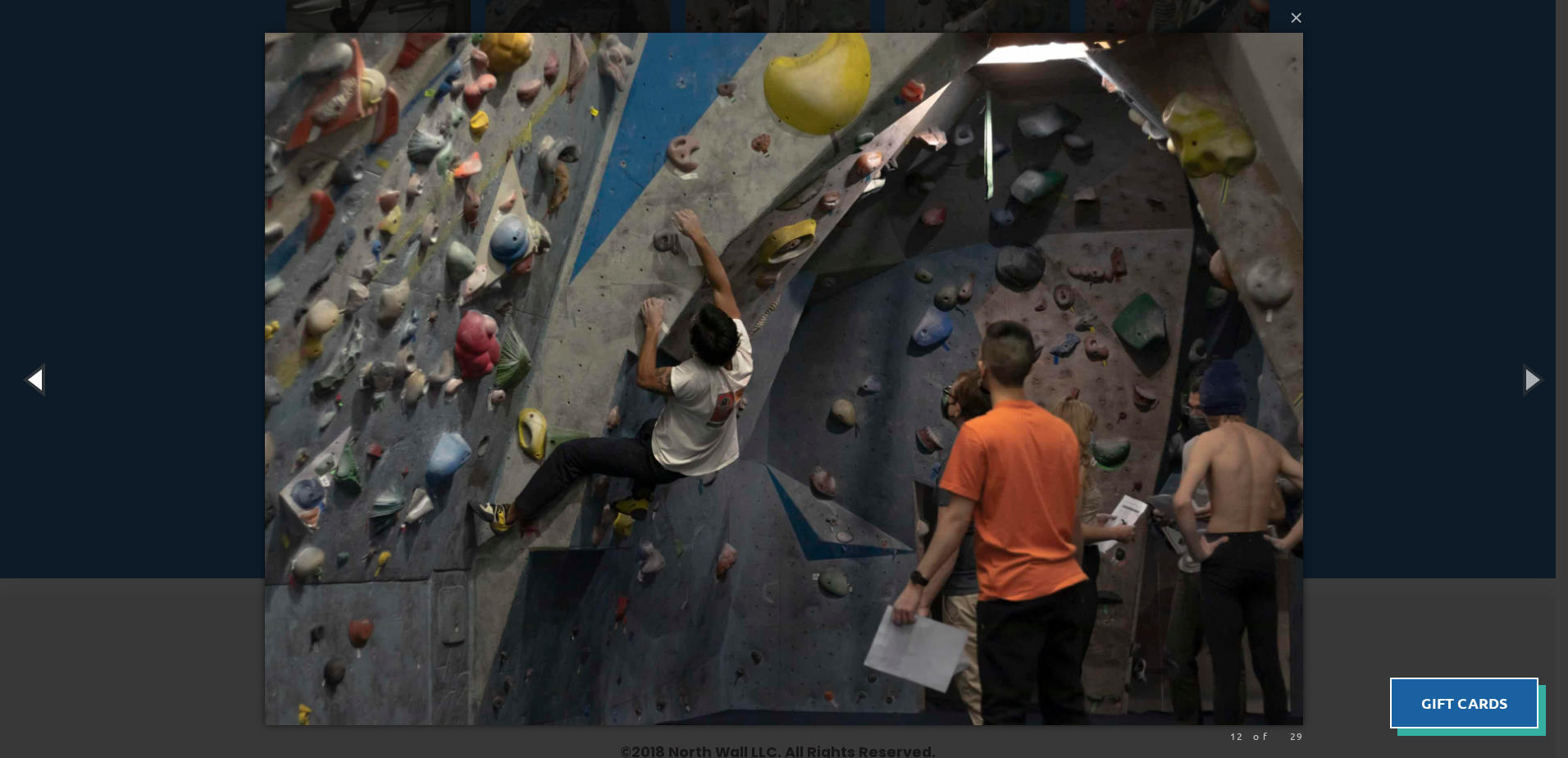
click at [51, 413] on button "button" at bounding box center [37, 378] width 74 height 90
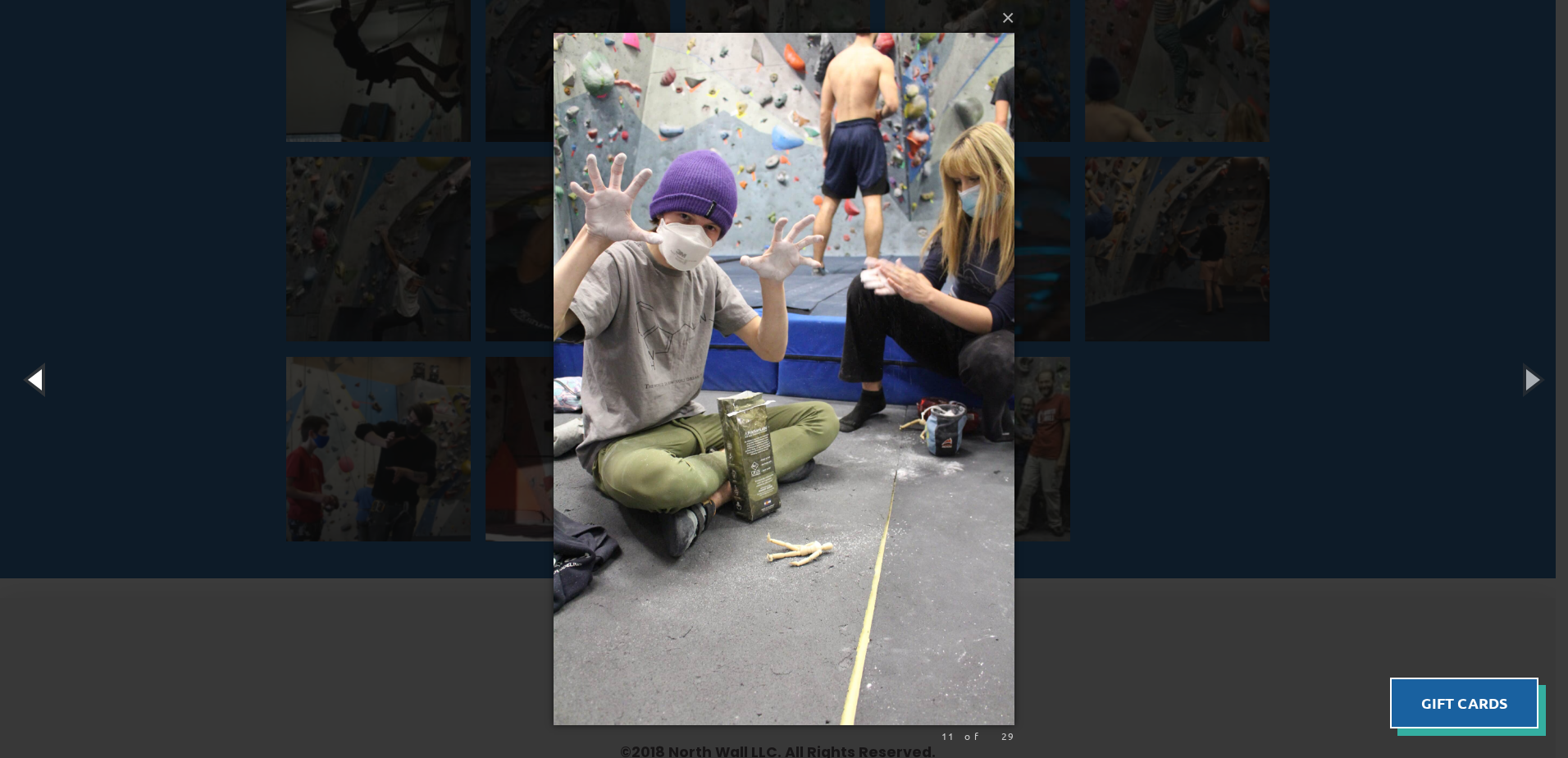
click at [51, 413] on button "button" at bounding box center [37, 378] width 74 height 90
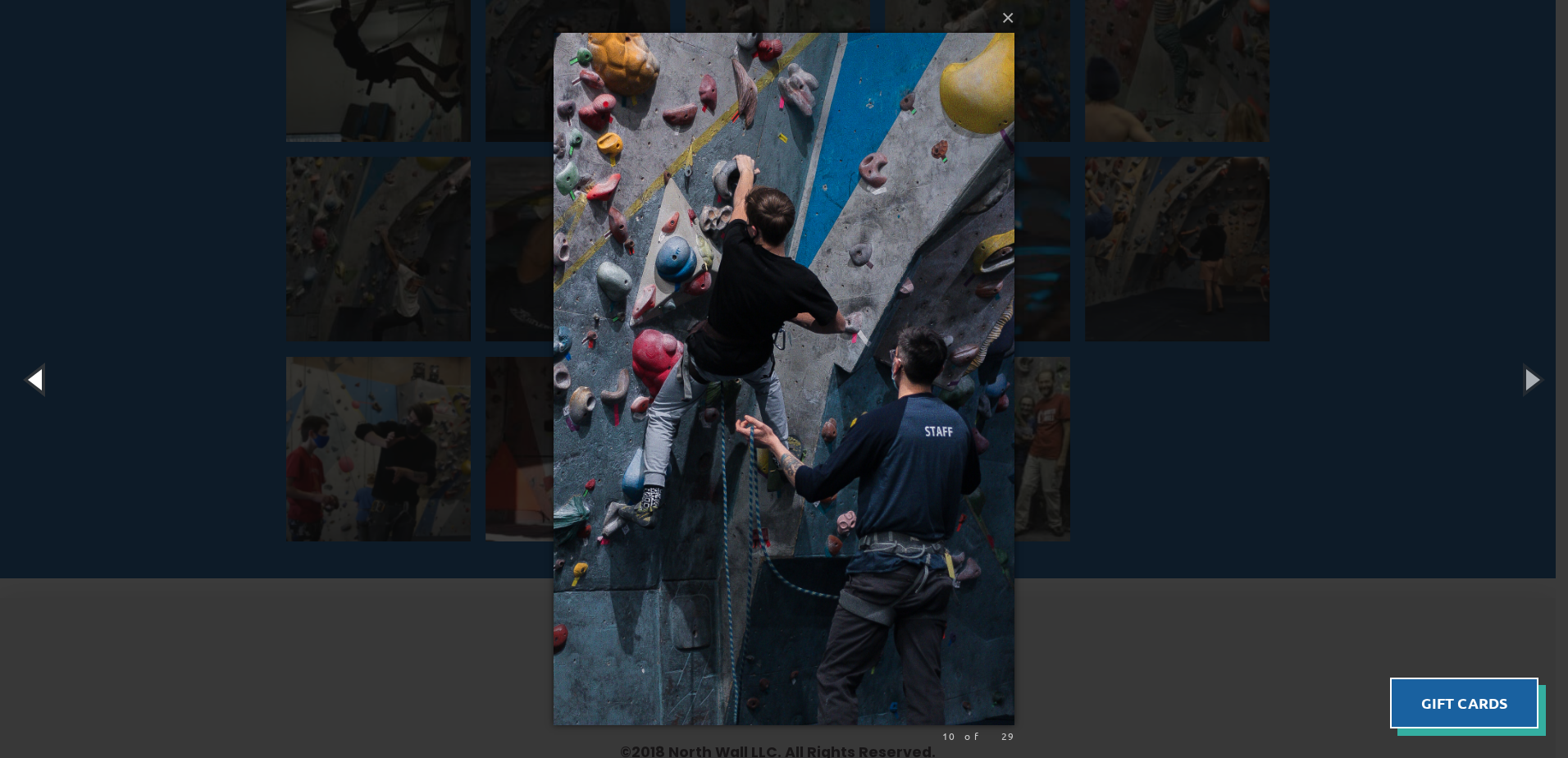
click at [51, 414] on button "button" at bounding box center [37, 378] width 74 height 90
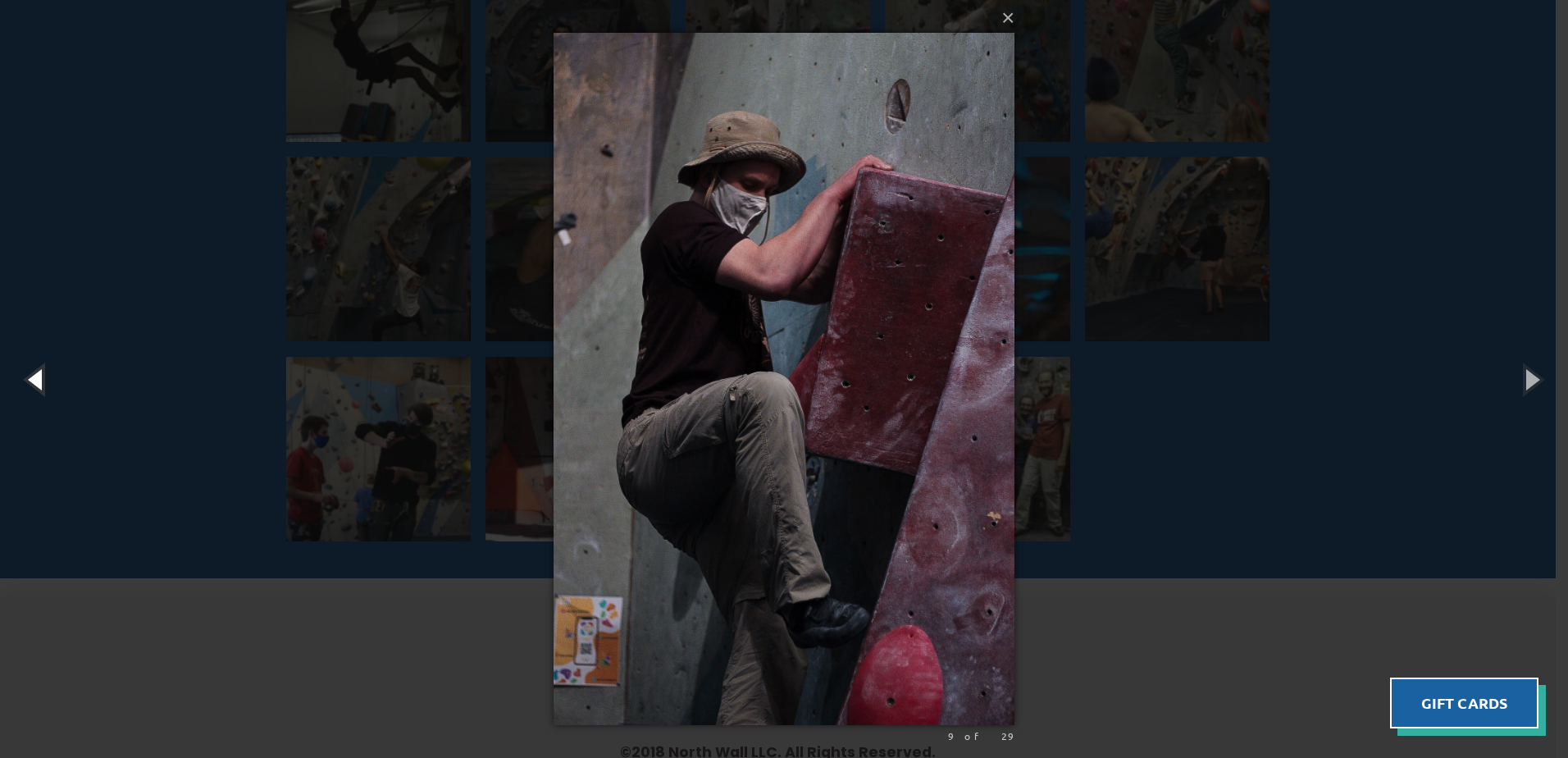
click at [51, 414] on button "button" at bounding box center [37, 378] width 74 height 90
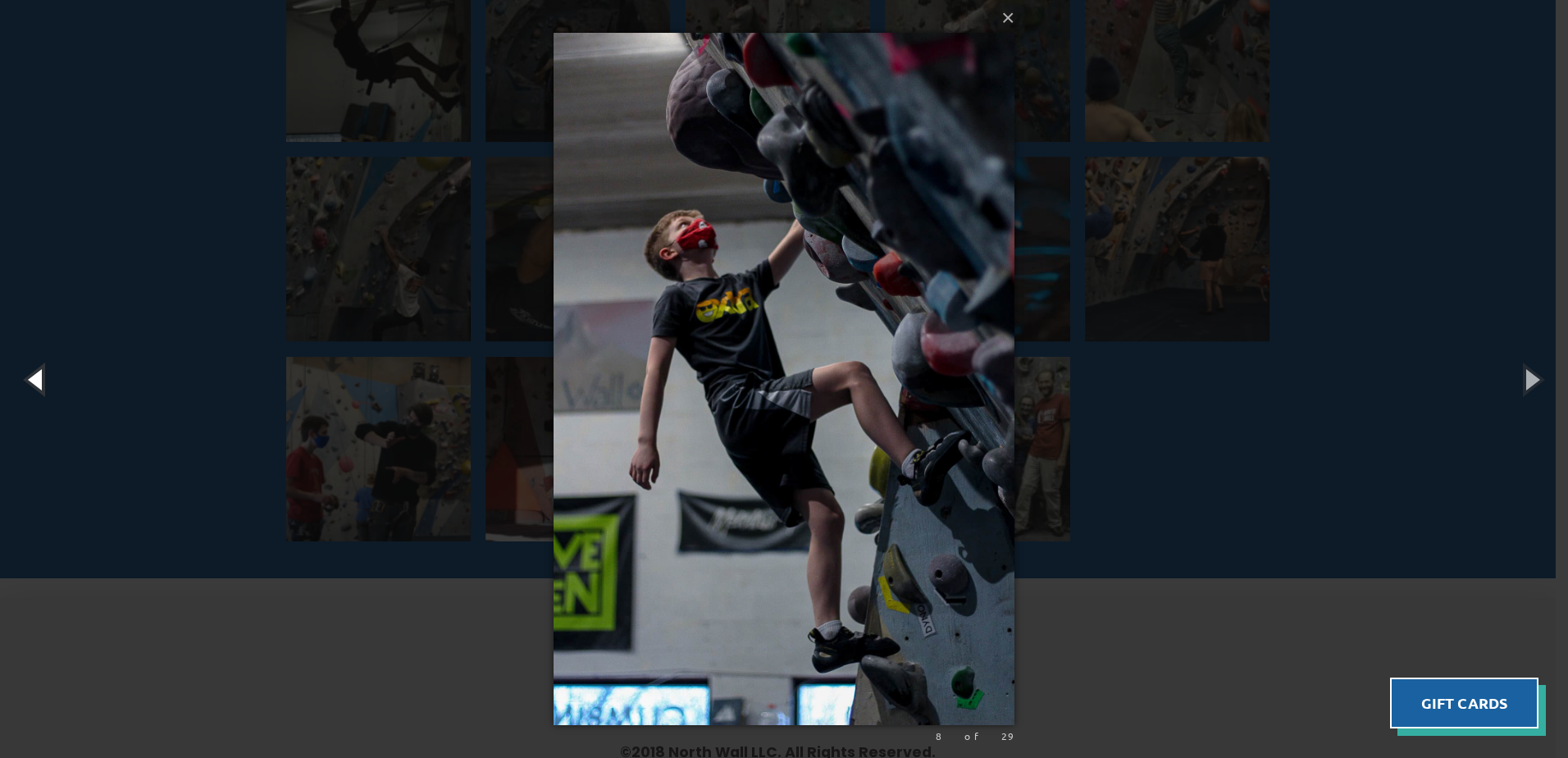
click at [51, 414] on button "button" at bounding box center [37, 378] width 74 height 90
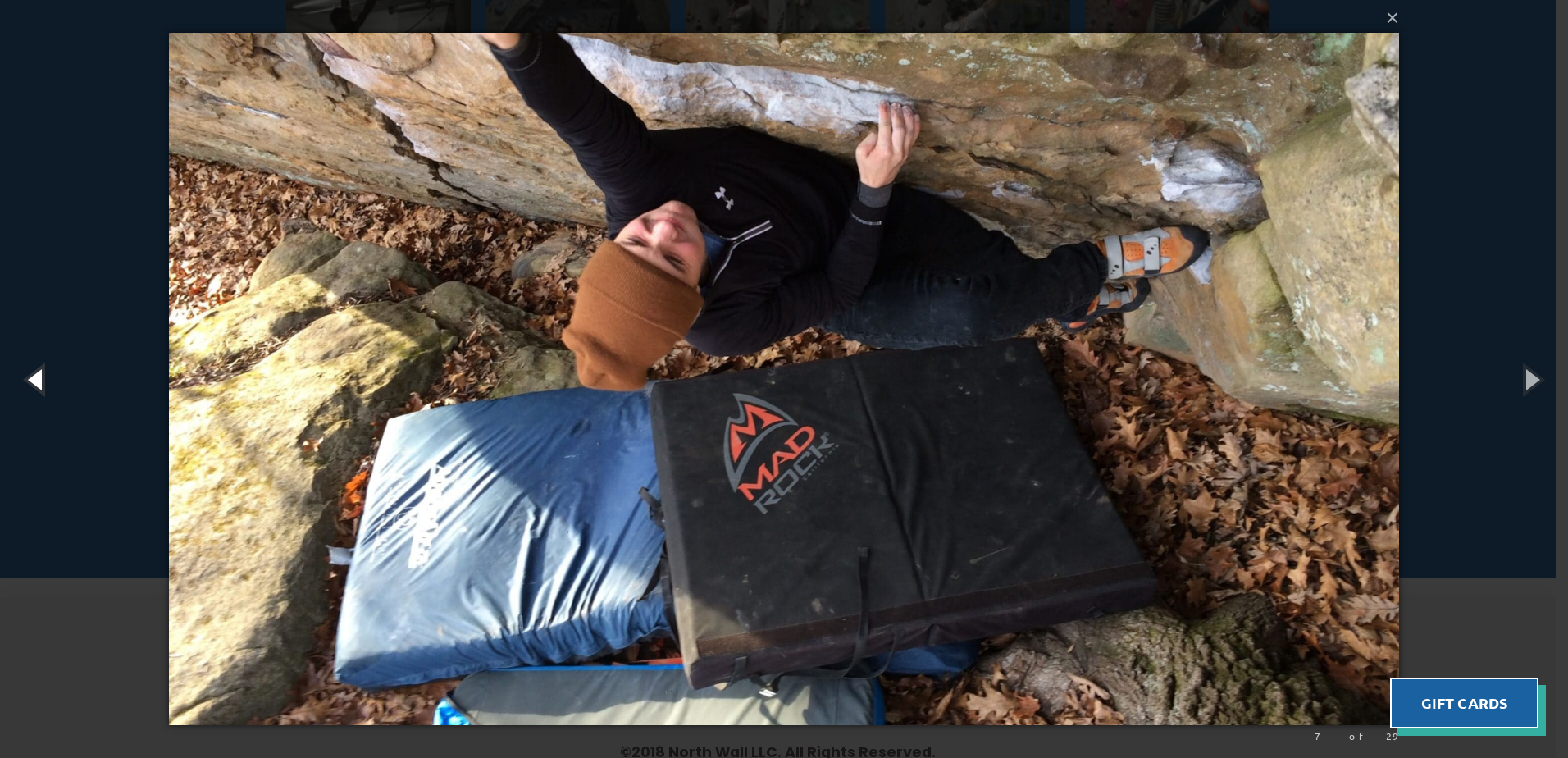
click at [51, 414] on button "button" at bounding box center [37, 378] width 74 height 90
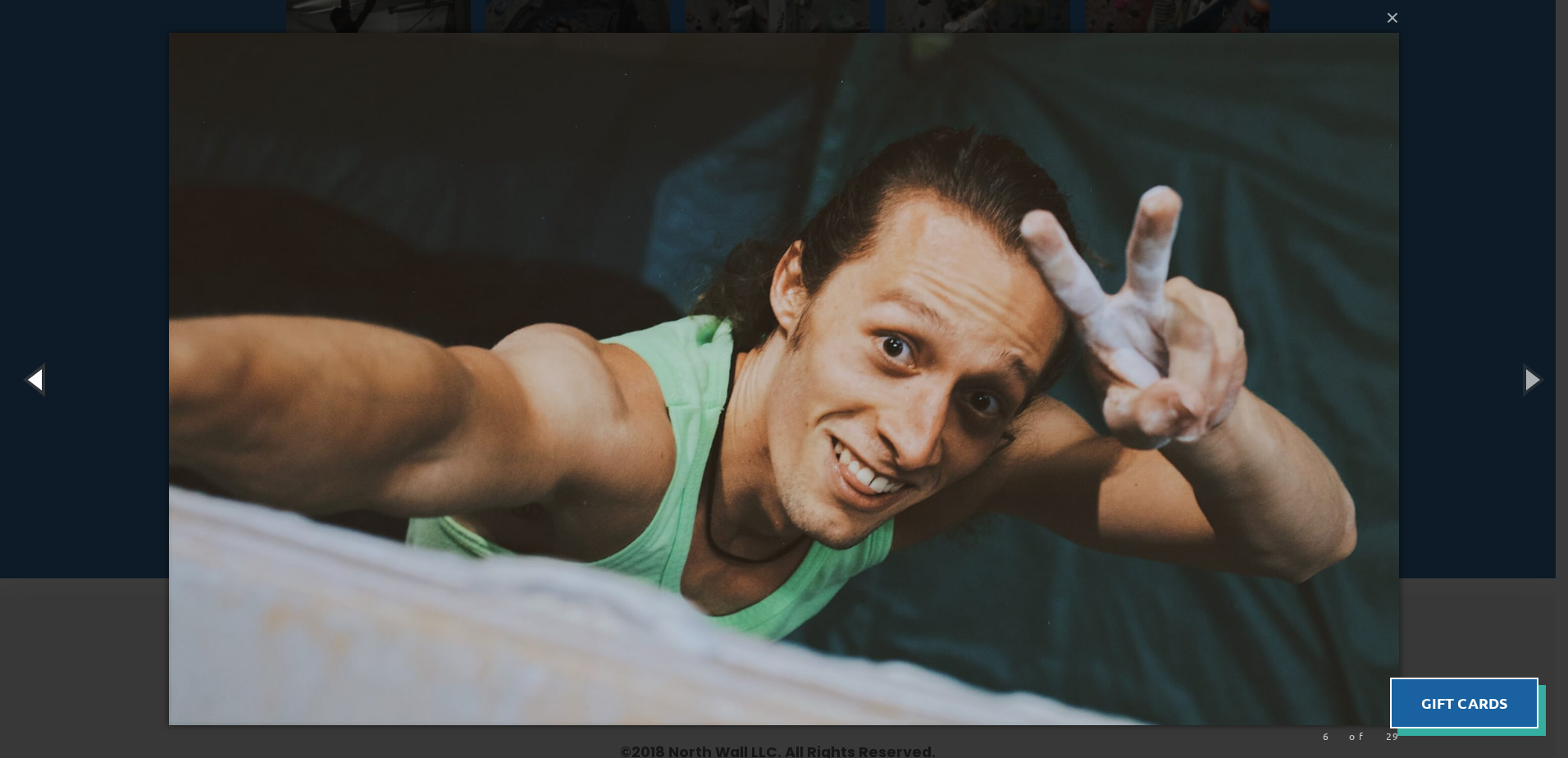
click at [51, 414] on button "button" at bounding box center [37, 378] width 74 height 90
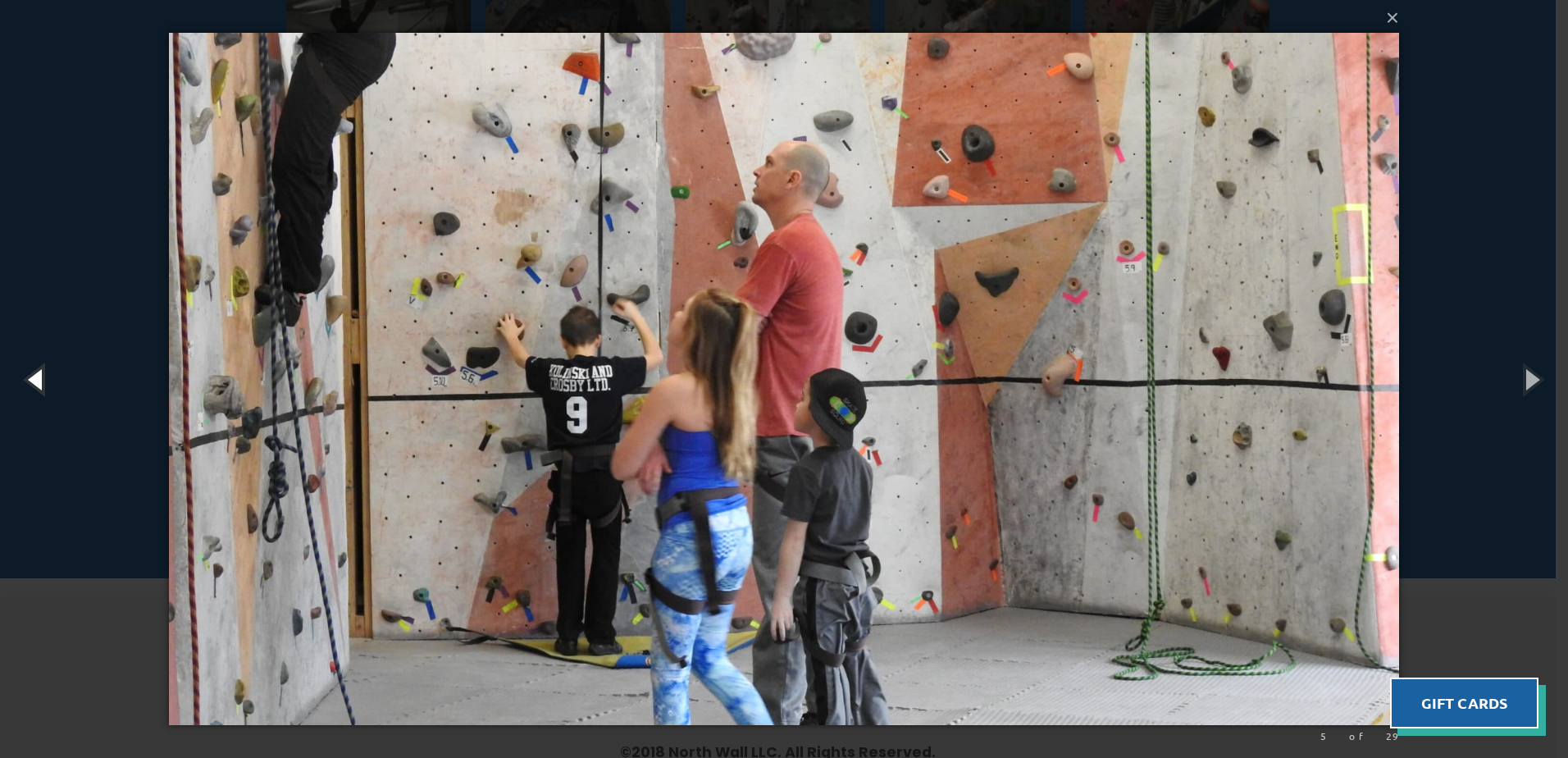
click at [50, 415] on button "button" at bounding box center [37, 378] width 74 height 90
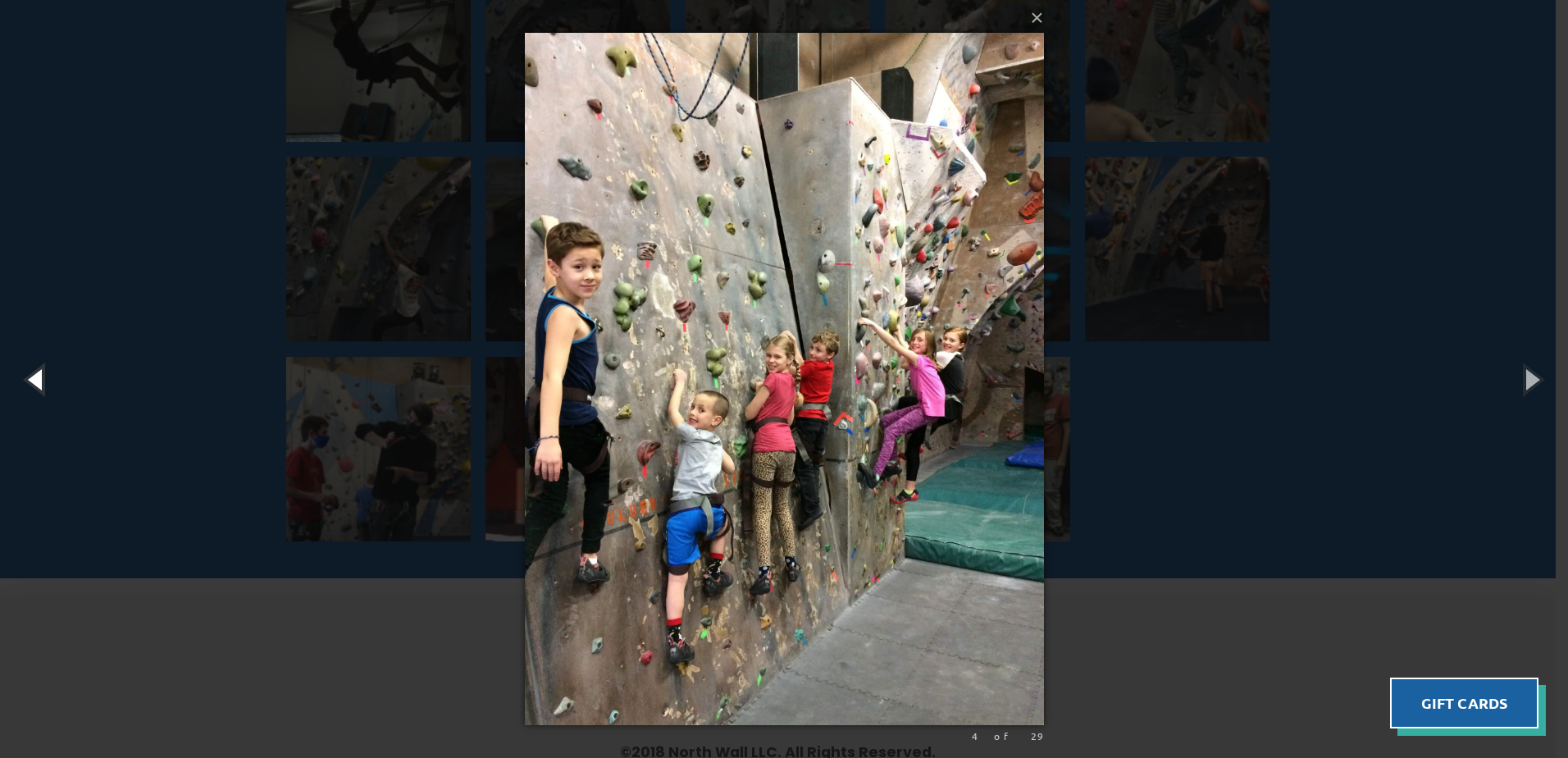
click at [46, 390] on button "button" at bounding box center [37, 378] width 74 height 90
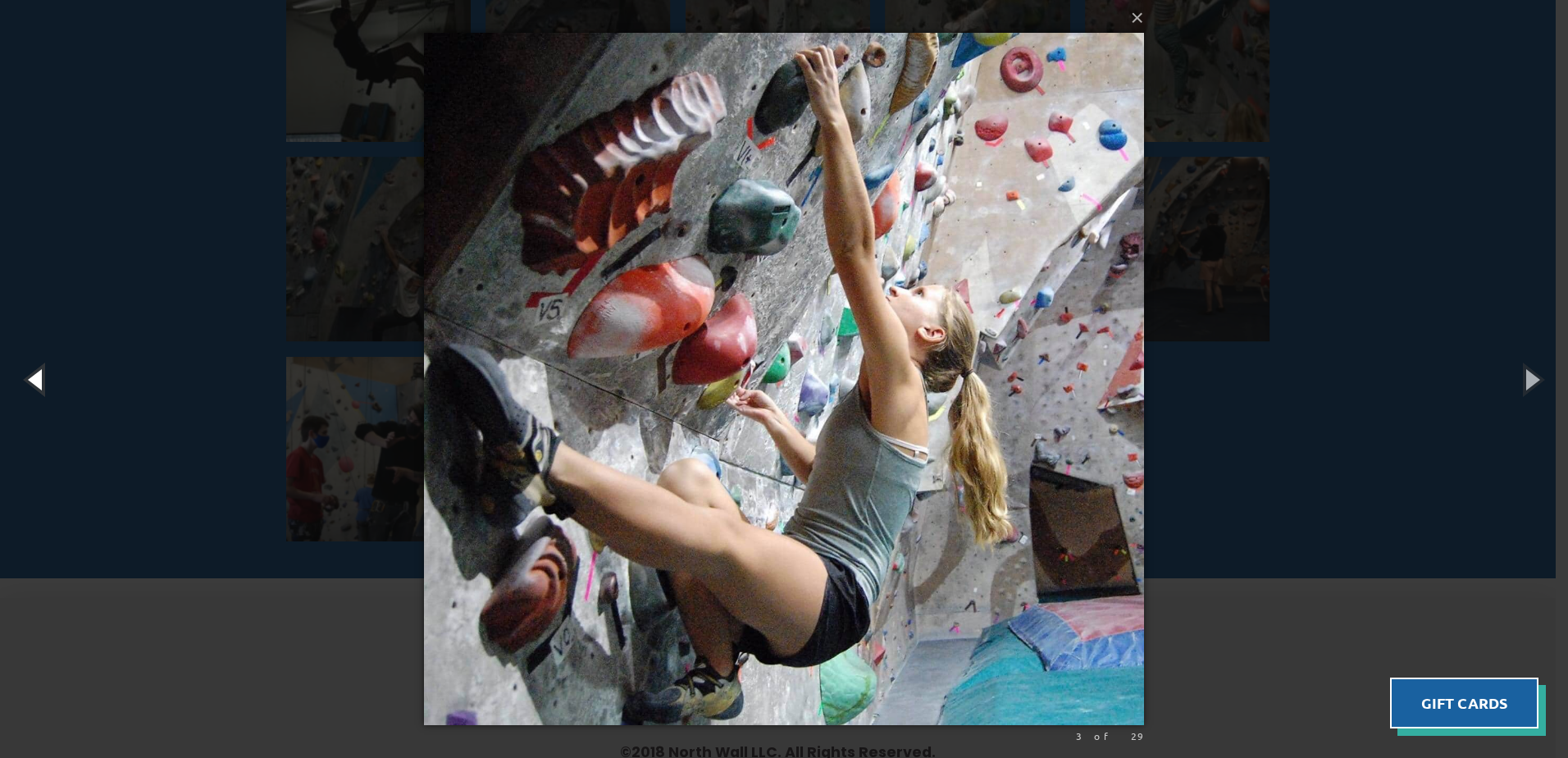
click at [46, 390] on button "button" at bounding box center [37, 378] width 74 height 90
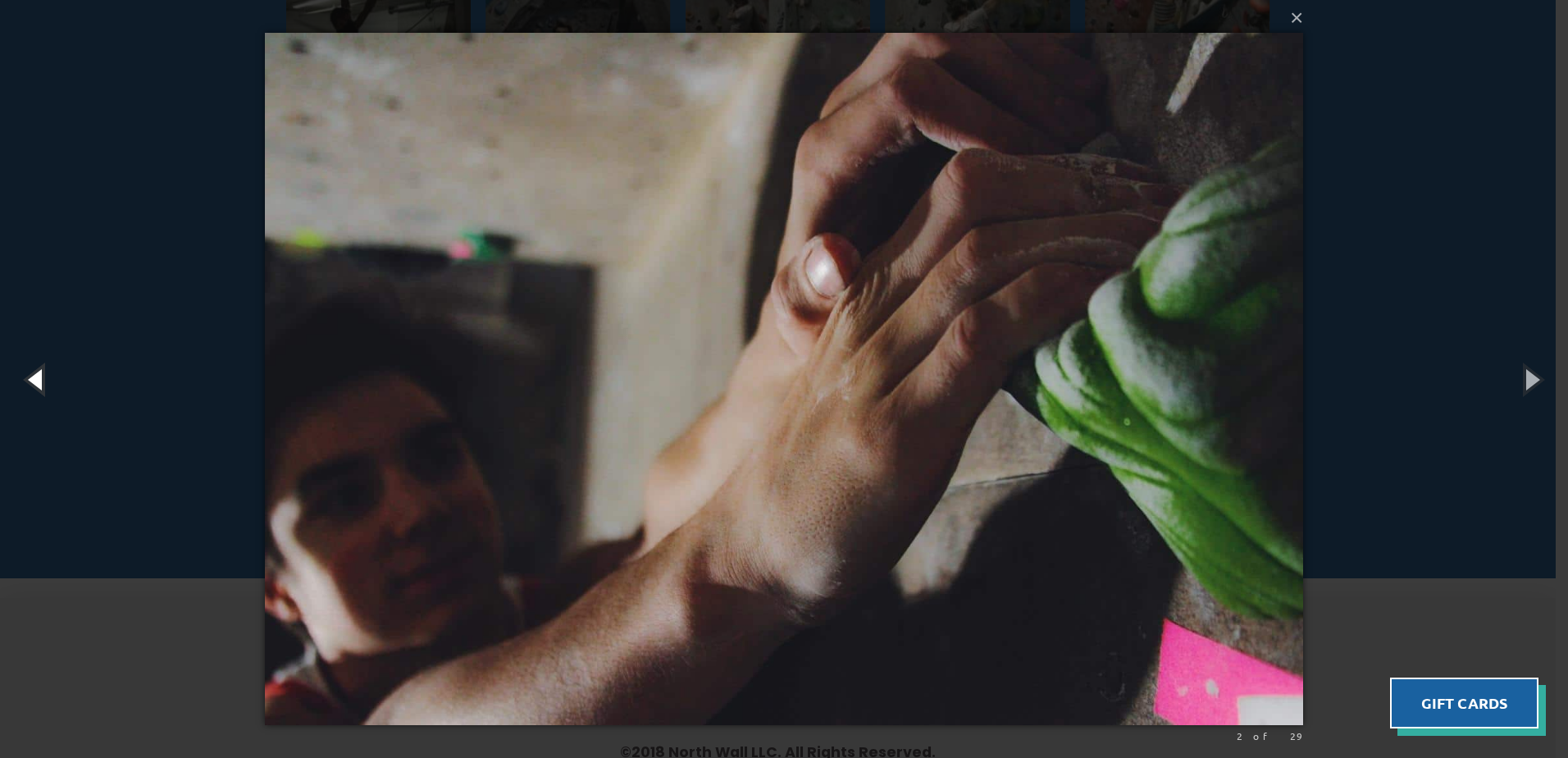
click at [46, 390] on button "button" at bounding box center [37, 378] width 74 height 90
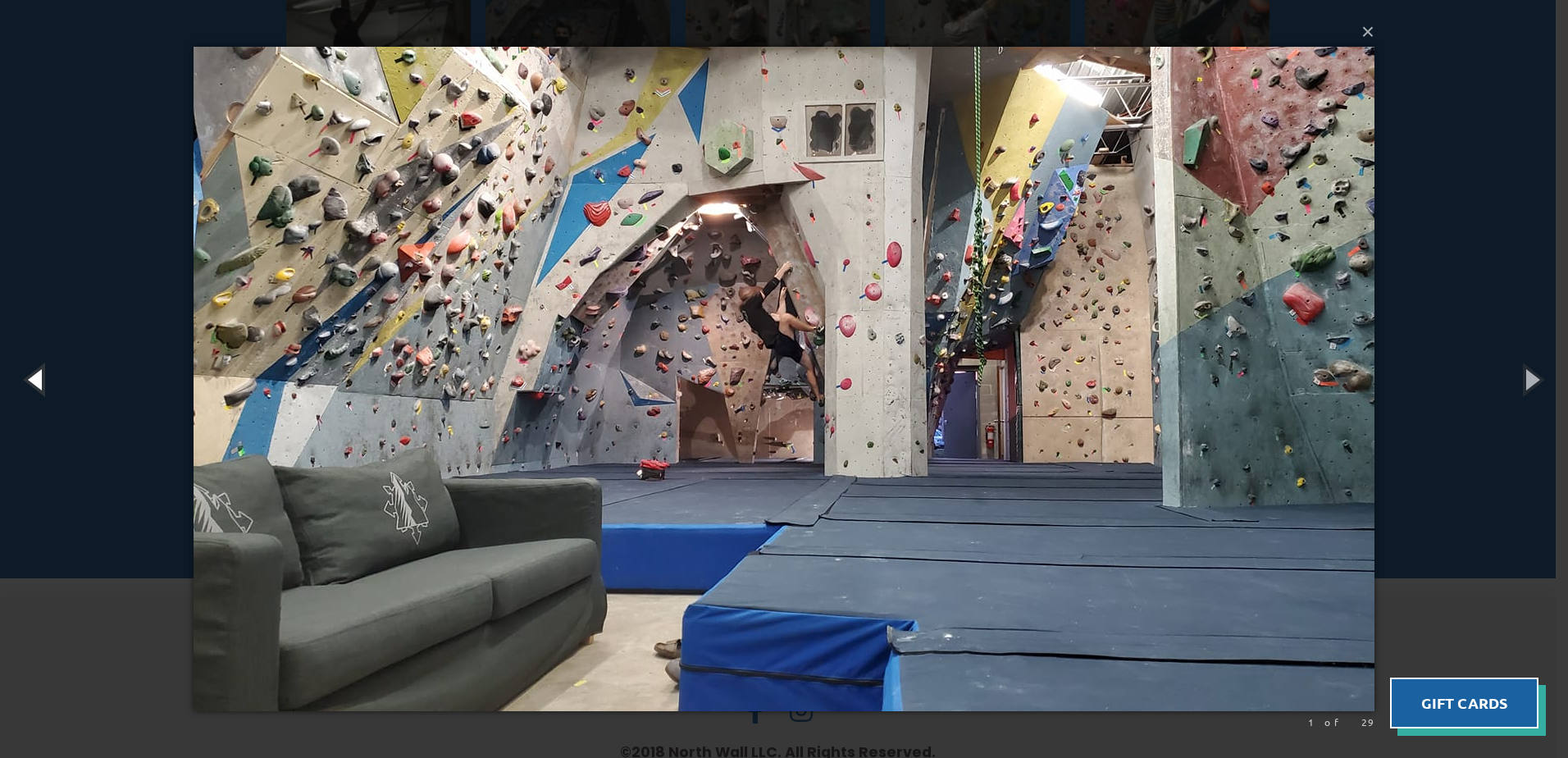
click at [46, 390] on button "button" at bounding box center [37, 378] width 74 height 90
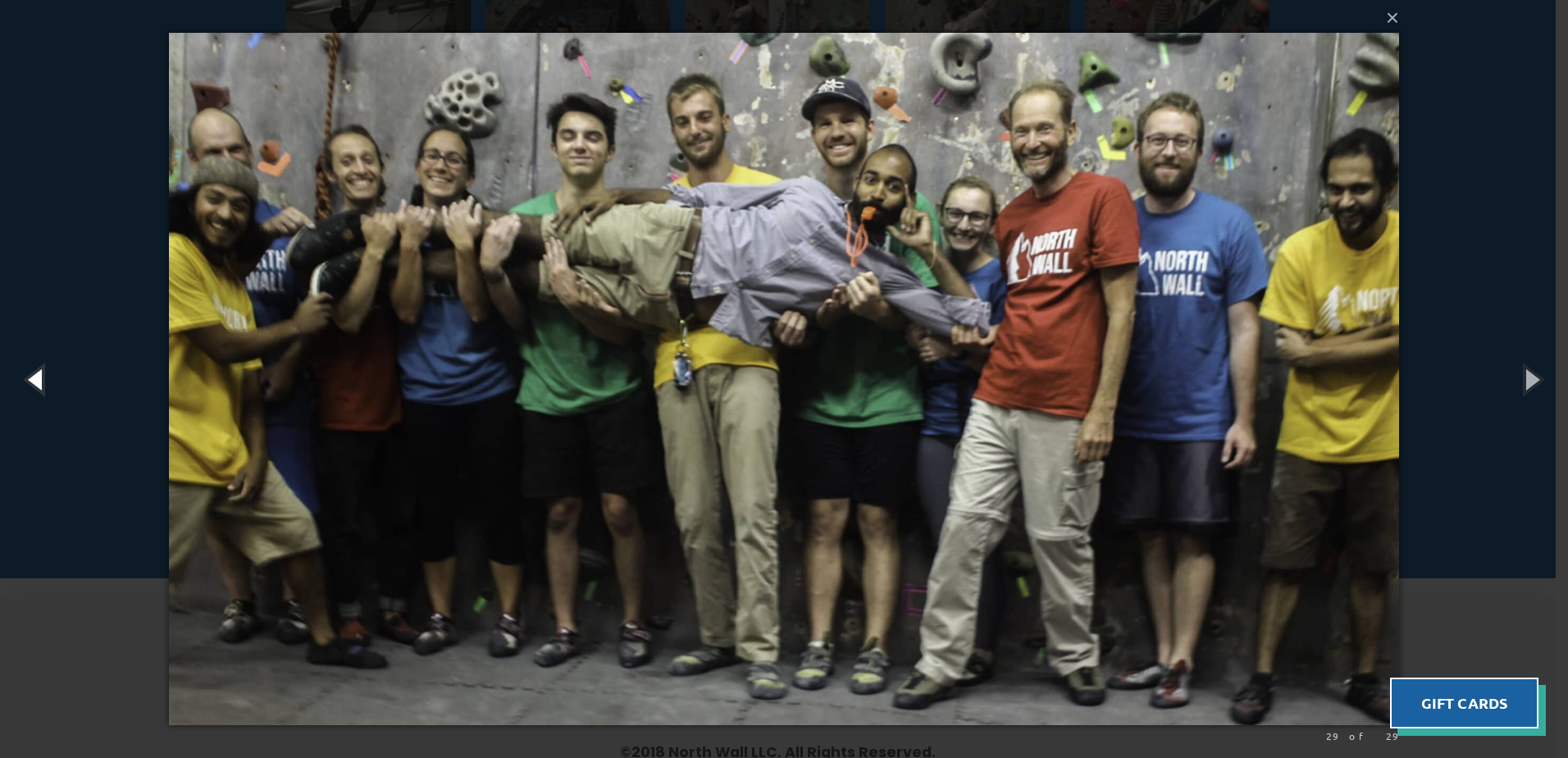
click at [46, 390] on button "button" at bounding box center [37, 378] width 74 height 90
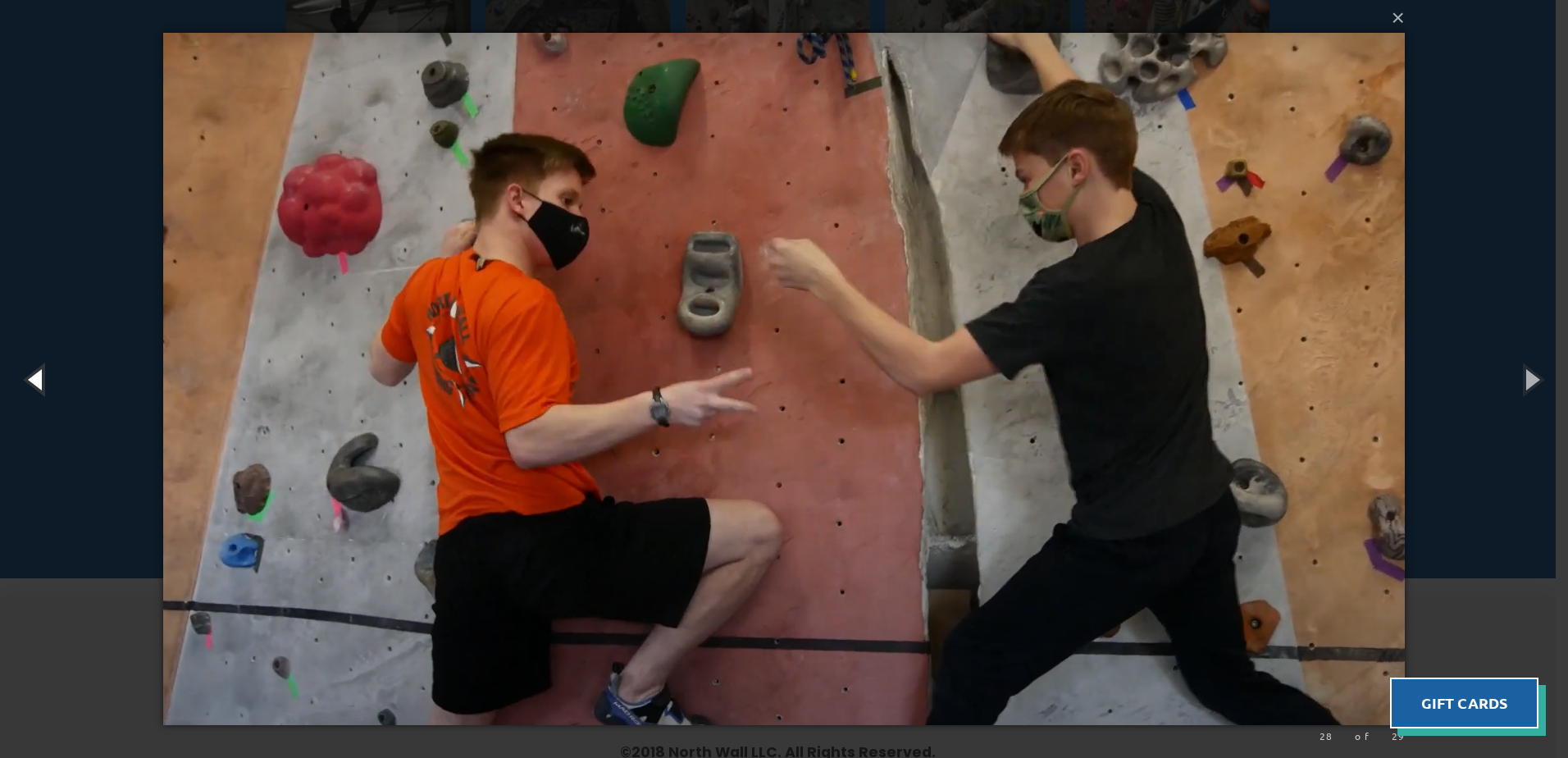
click at [46, 390] on button "button" at bounding box center [37, 378] width 74 height 90
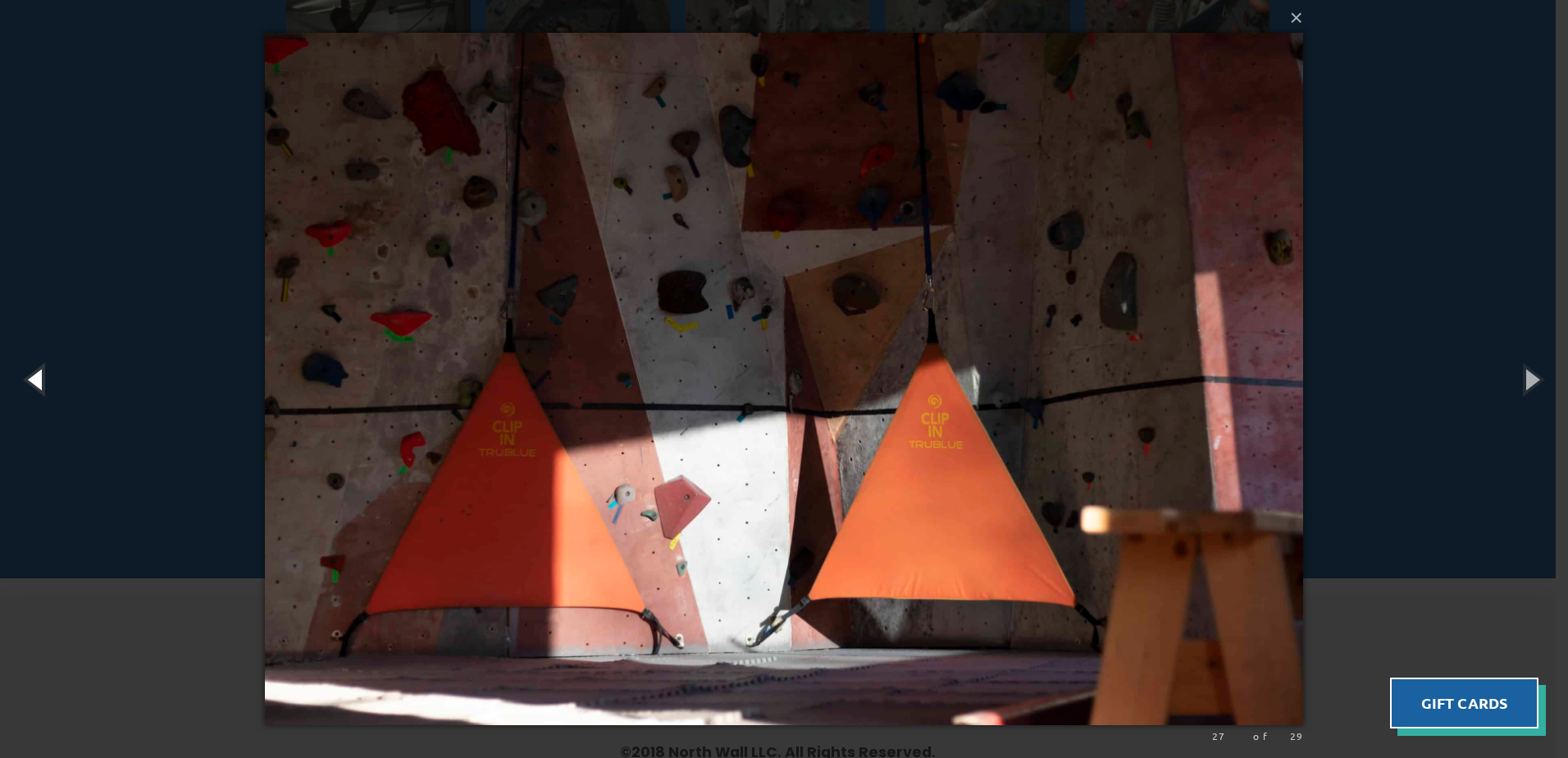
click at [46, 390] on button "button" at bounding box center [37, 378] width 74 height 90
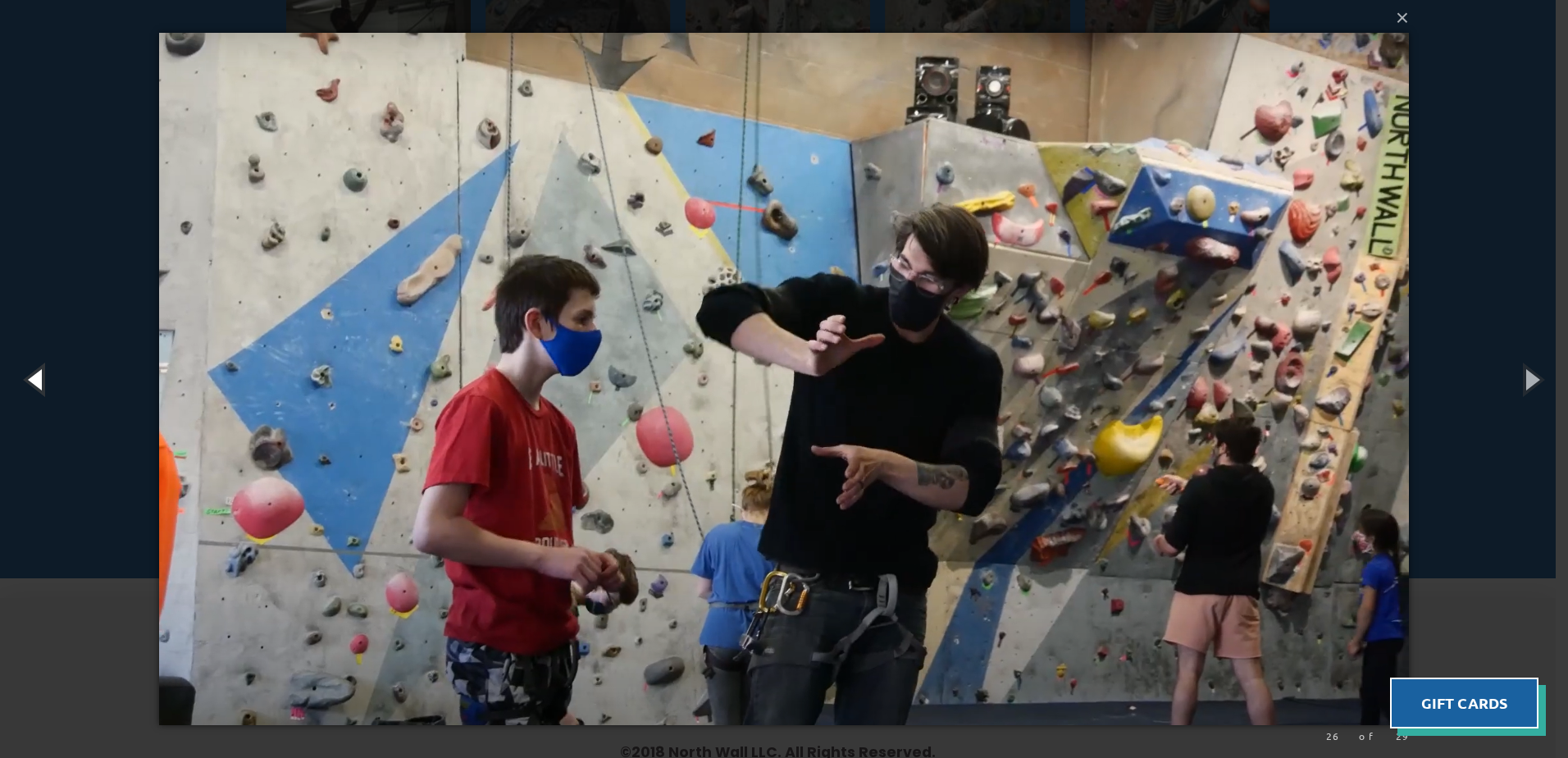
click at [46, 390] on button "button" at bounding box center [37, 378] width 74 height 90
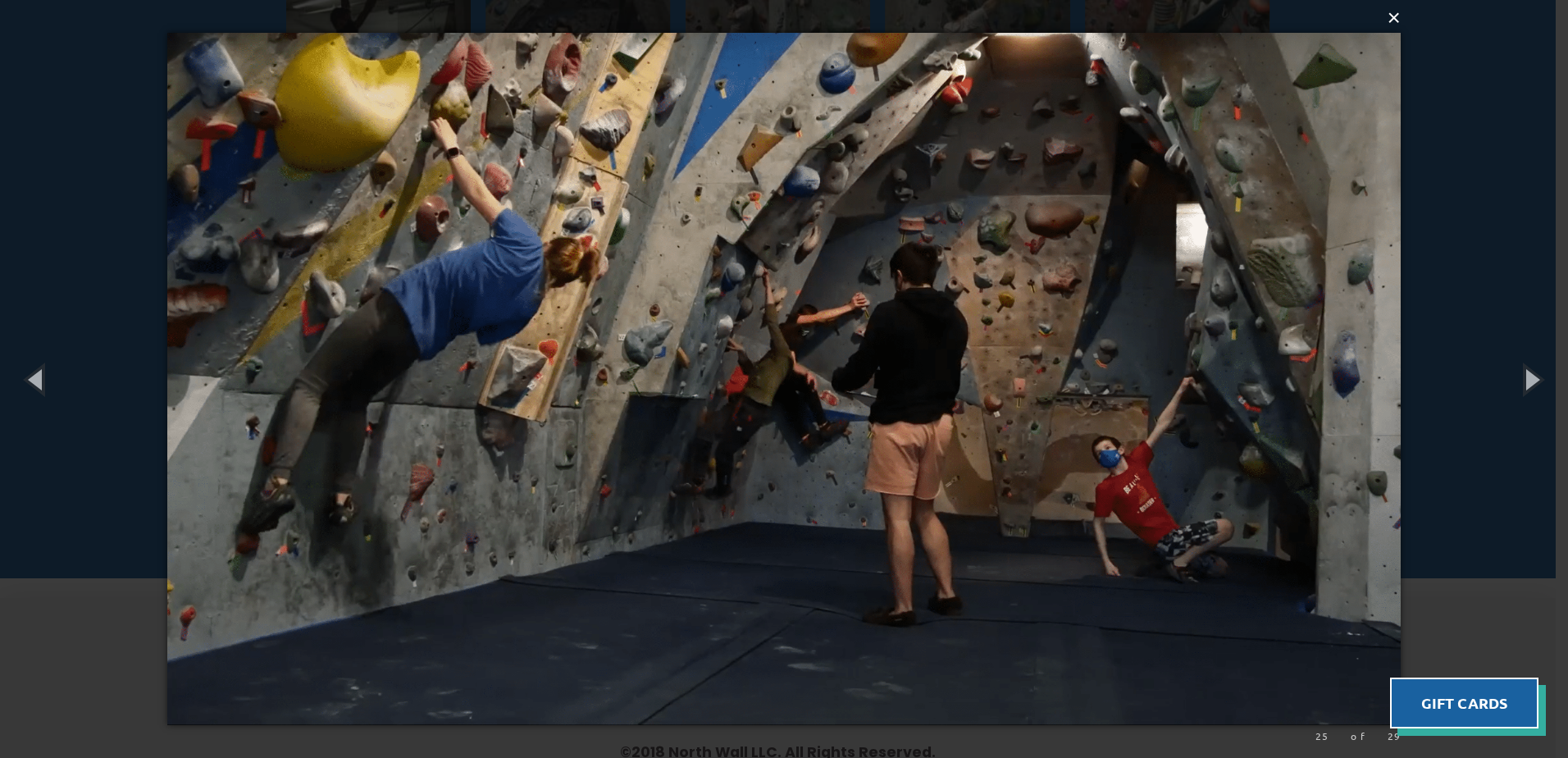
click at [1401, 25] on button "×" at bounding box center [789, 18] width 1233 height 36
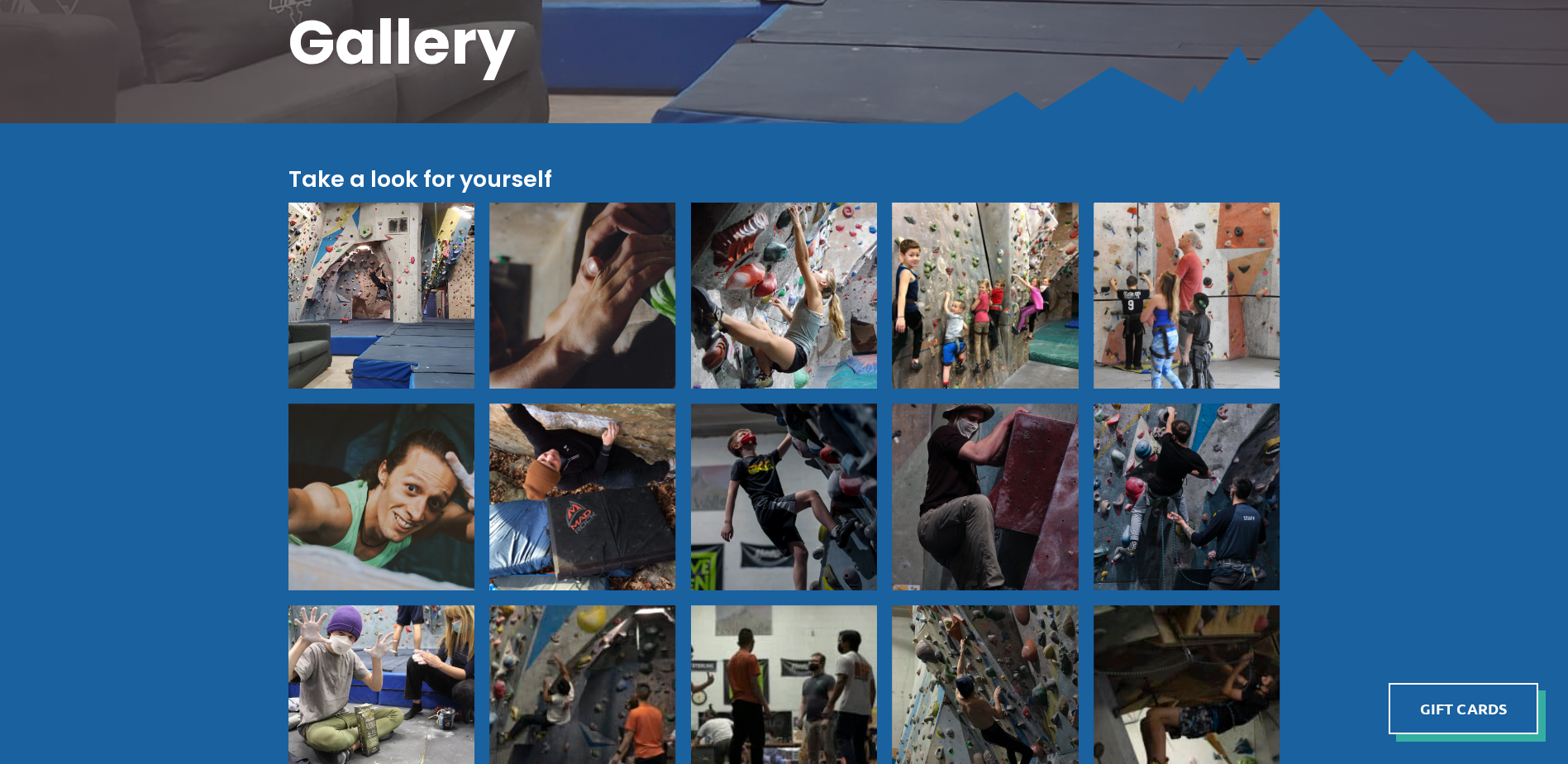
scroll to position [294, 0]
